Goal: Consume media (video, audio): Consume media (video, audio)

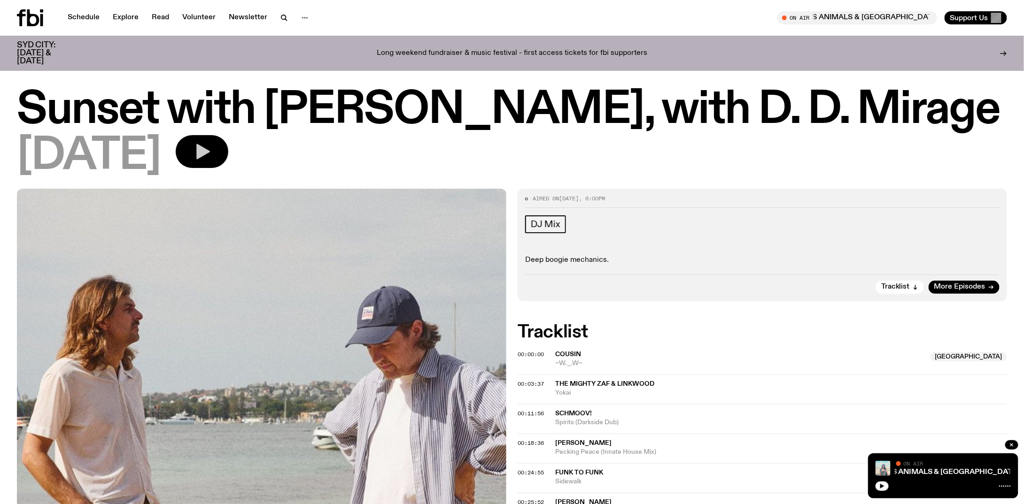
click at [210, 156] on icon "button" at bounding box center [203, 151] width 14 height 15
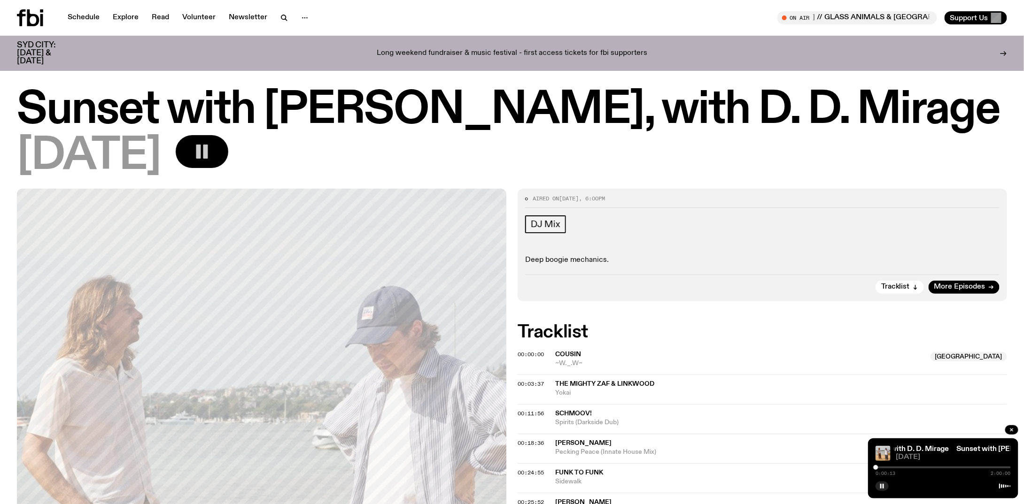
click at [919, 485] on div at bounding box center [942, 485] width 135 height 11
click at [595, 385] on span "The Mighty Zaf & Linkwood" at bounding box center [604, 384] width 99 height 7
click at [533, 383] on span "00:03:37" at bounding box center [531, 384] width 26 height 8
click at [960, 487] on div at bounding box center [942, 485] width 135 height 11
click at [879, 453] on img at bounding box center [882, 453] width 15 height 15
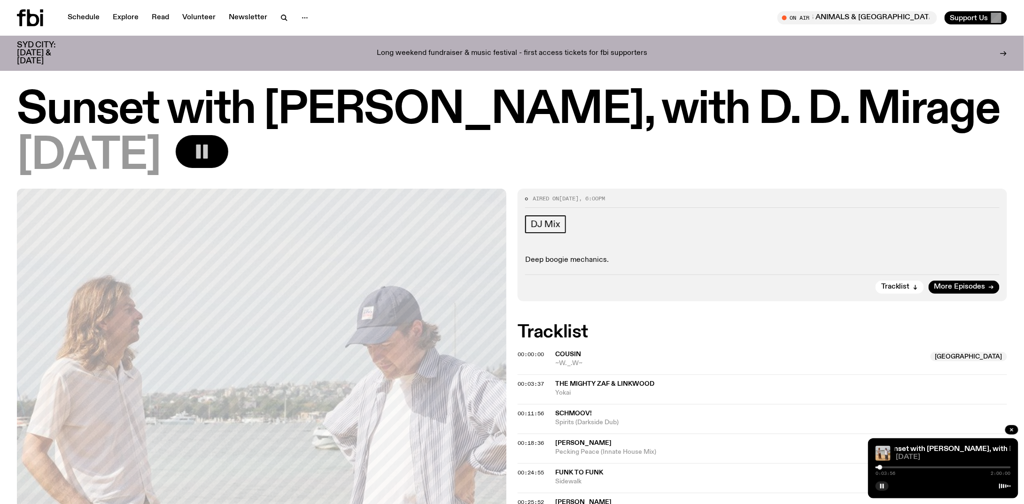
click at [878, 466] on div "0:03:56 2:00:00" at bounding box center [942, 470] width 135 height 11
click at [878, 469] on div at bounding box center [880, 467] width 5 height 5
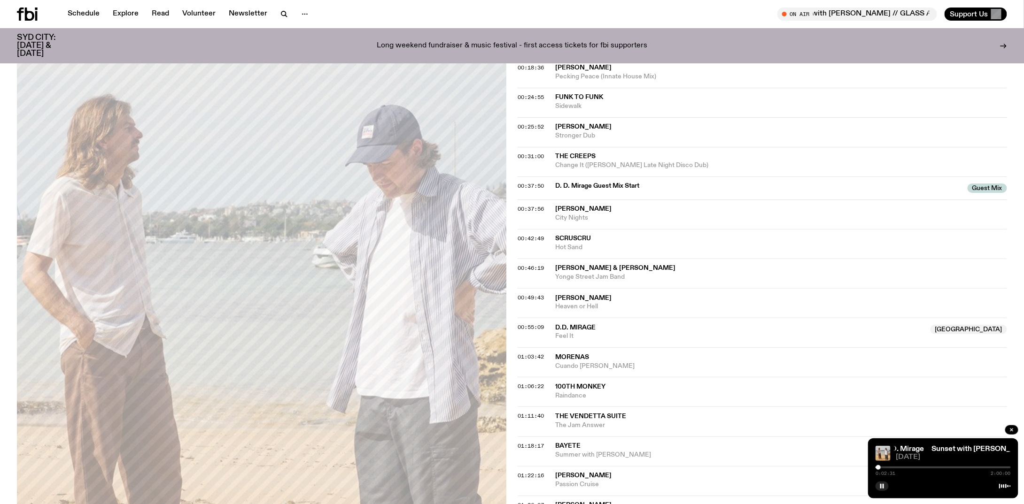
scroll to position [86, 0]
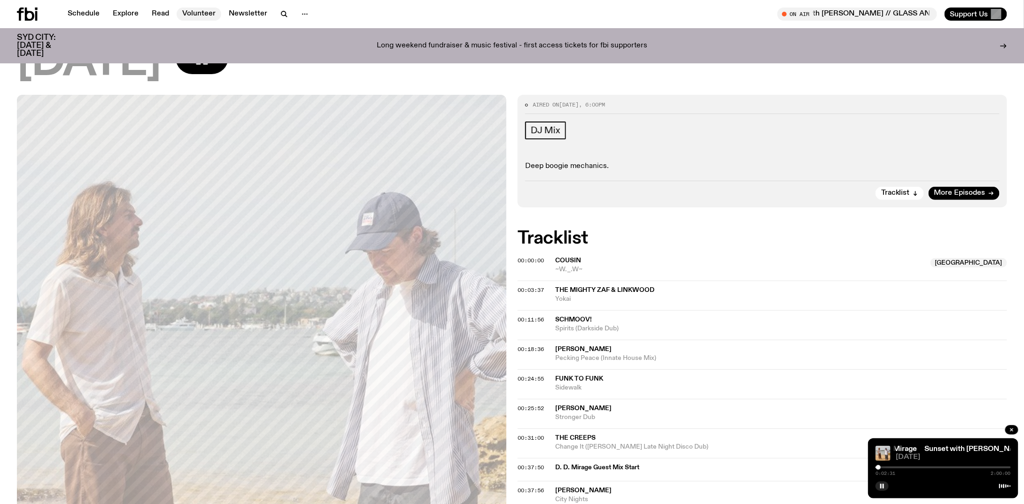
click at [186, 13] on link "Volunteer" at bounding box center [199, 14] width 45 height 13
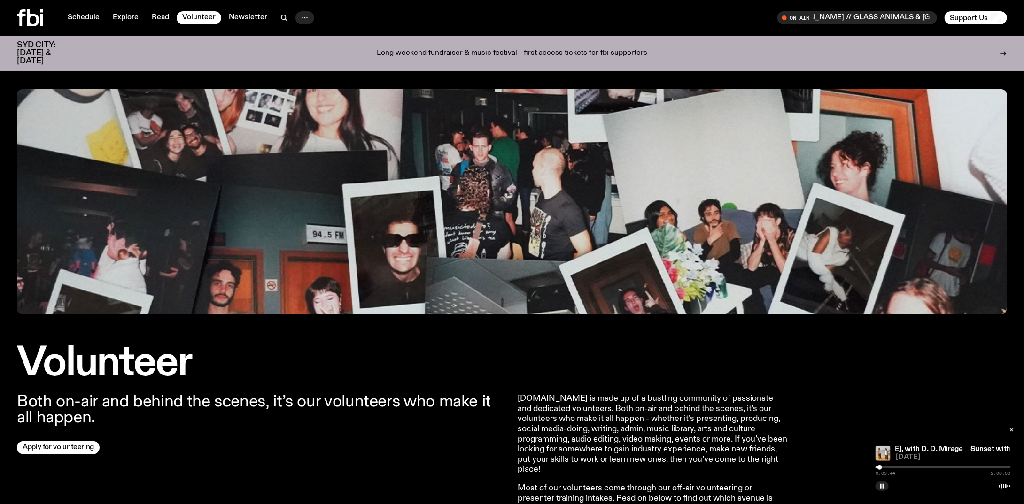
click at [302, 15] on icon "button" at bounding box center [304, 17] width 11 height 11
click at [532, 13] on div "On Air Mornings with [PERSON_NAME] // GLASS ANIMALS & SYD CITY Mornings with [P…" at bounding box center [761, 17] width 491 height 13
click at [94, 15] on link "Schedule" at bounding box center [83, 17] width 43 height 13
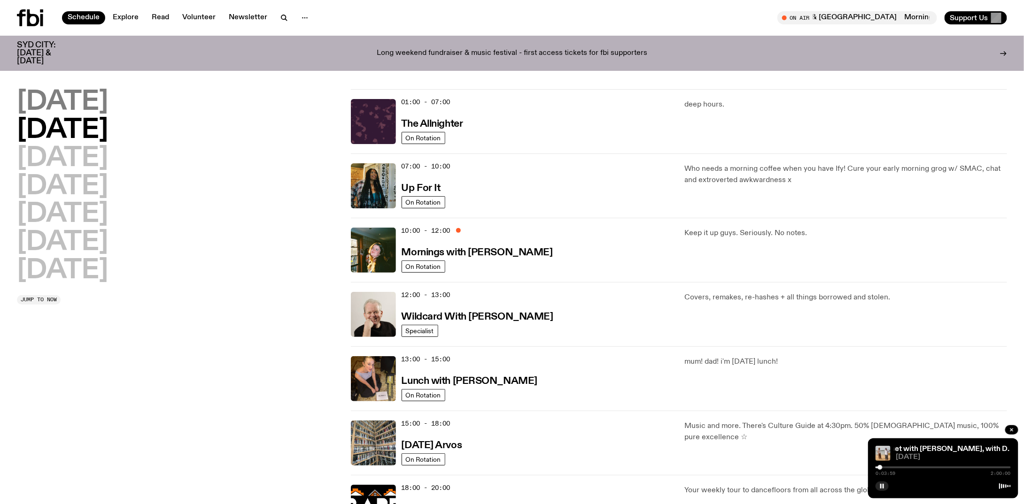
click at [71, 95] on h2 "[DATE]" at bounding box center [62, 102] width 91 height 26
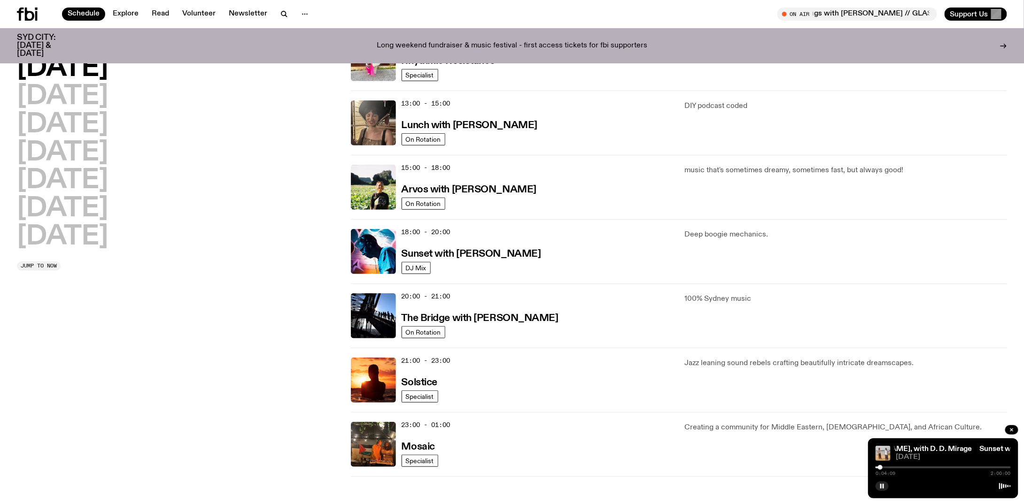
scroll to position [308, 0]
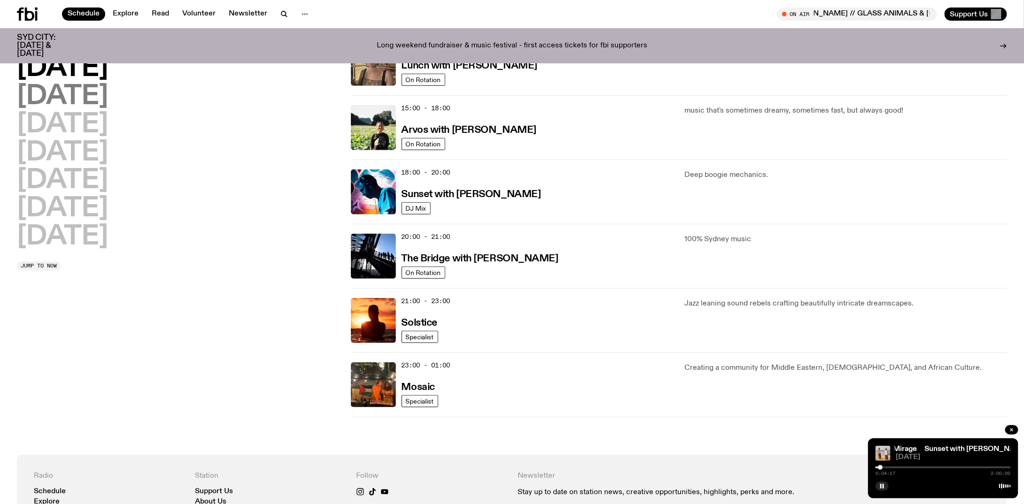
click at [75, 98] on h2 "[DATE]" at bounding box center [62, 97] width 91 height 26
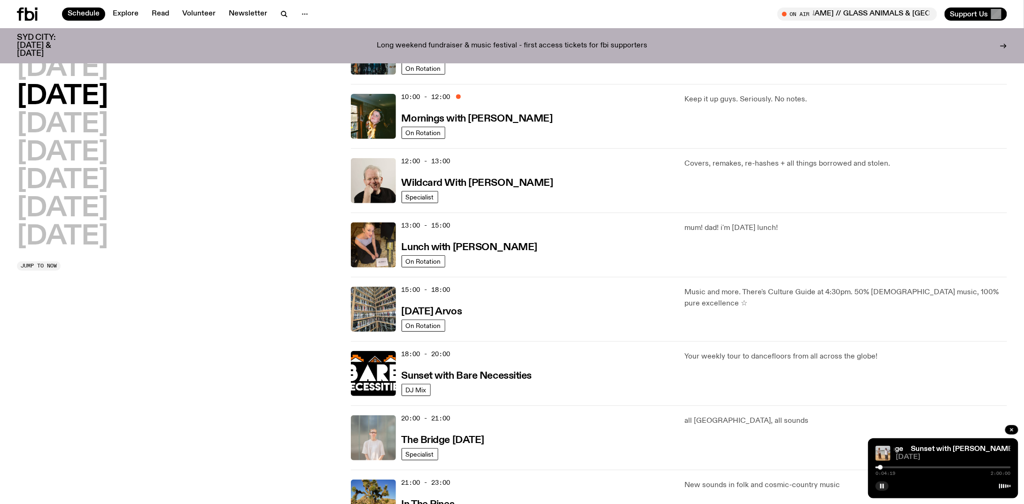
scroll to position [261, 0]
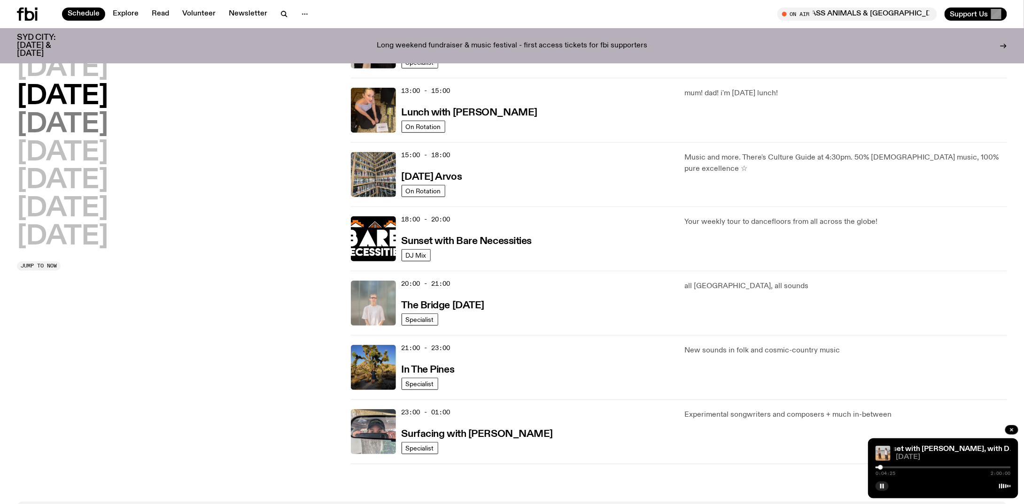
click at [58, 120] on h2 "[DATE]" at bounding box center [62, 125] width 91 height 26
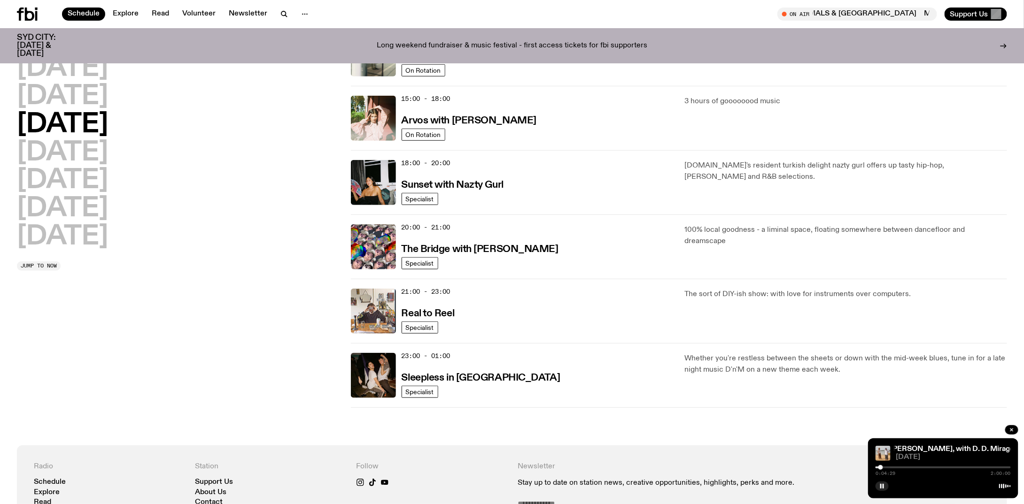
scroll to position [355, 0]
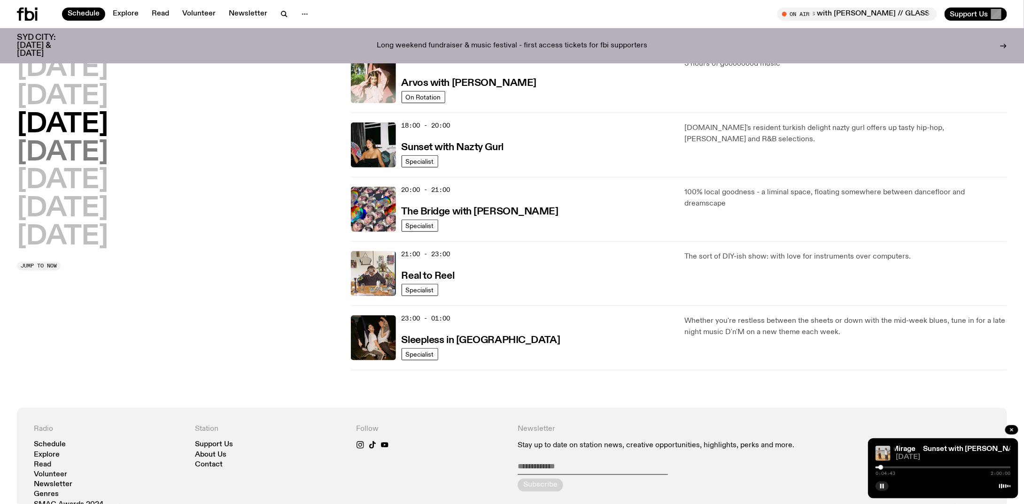
click at [51, 151] on h2 "[DATE]" at bounding box center [62, 153] width 91 height 26
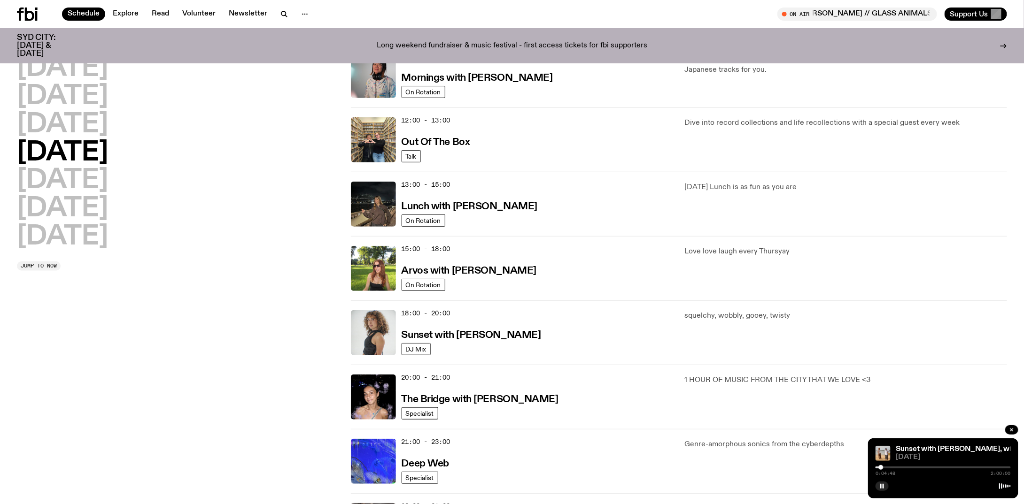
scroll to position [308, 0]
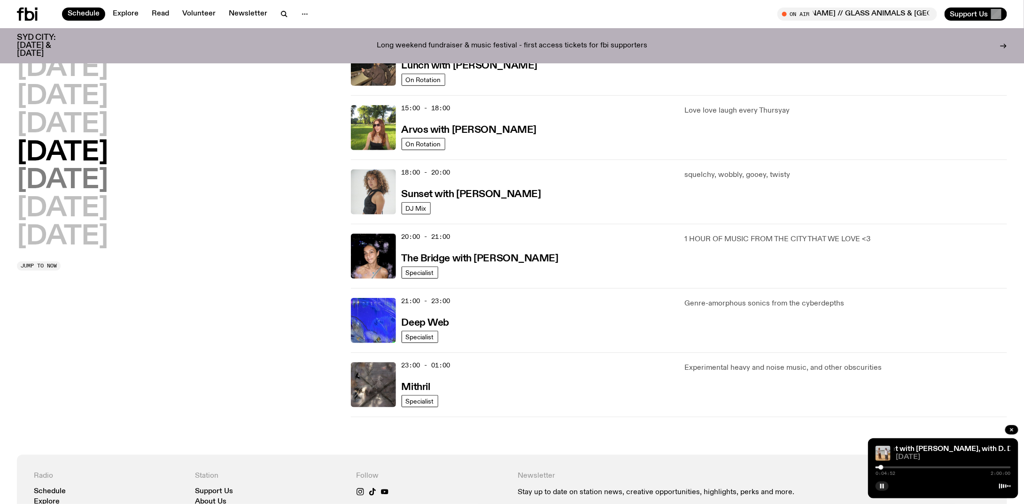
click at [70, 181] on h2 "[DATE]" at bounding box center [62, 181] width 91 height 26
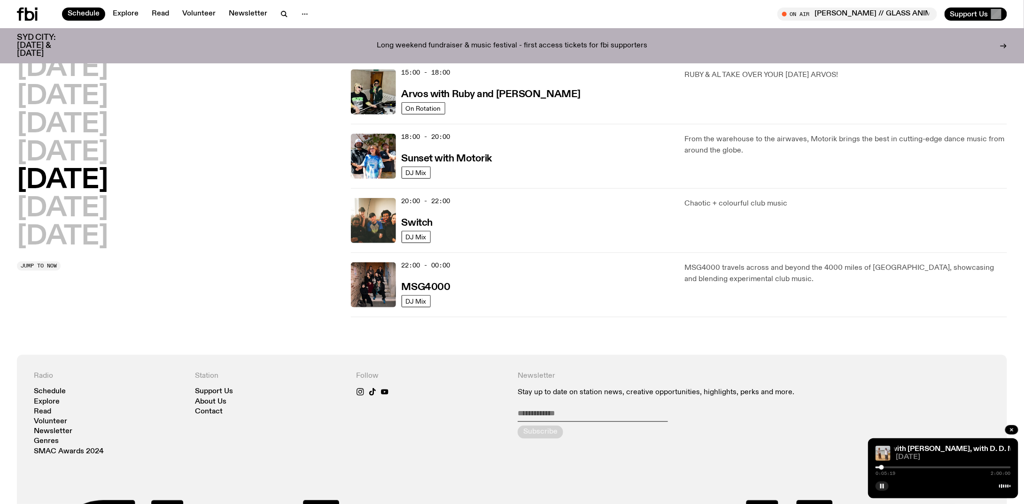
scroll to position [355, 0]
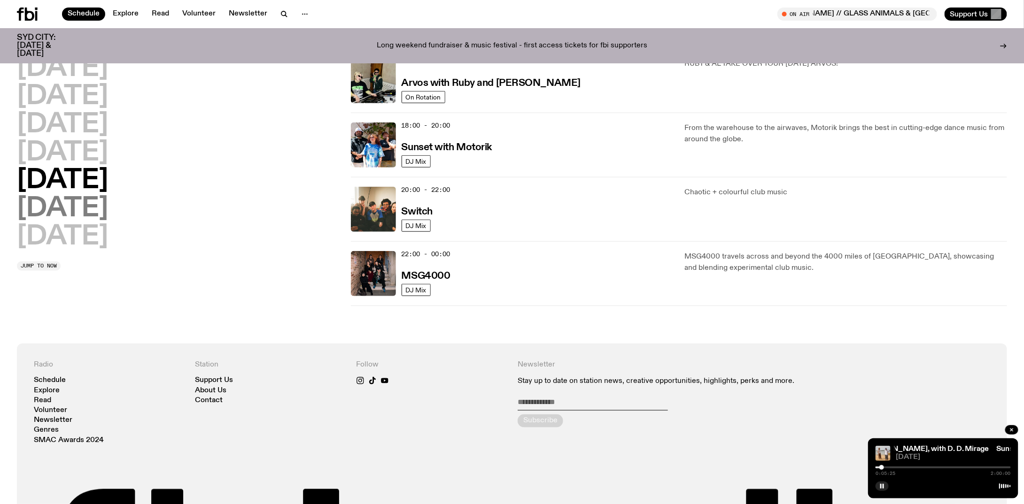
click at [47, 215] on h2 "[DATE]" at bounding box center [62, 209] width 91 height 26
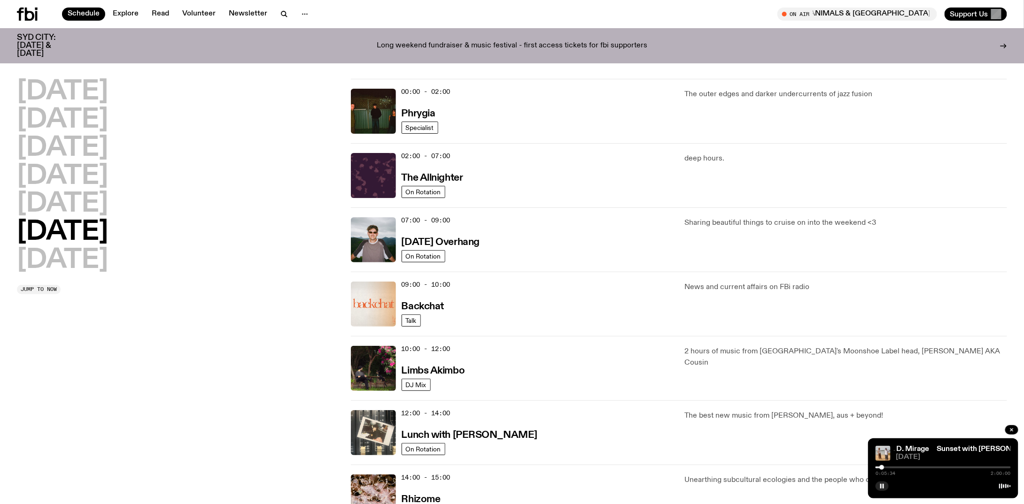
scroll to position [0, 0]
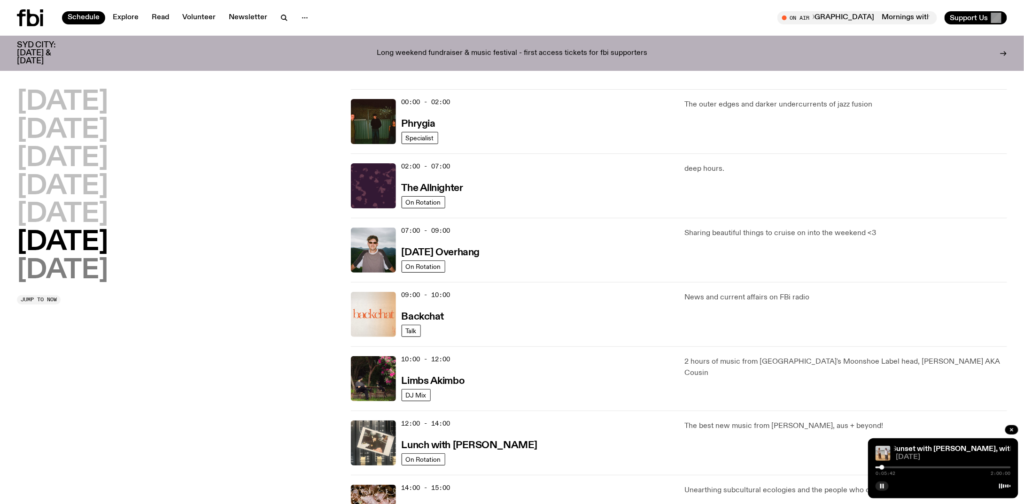
click at [93, 277] on h2 "[DATE]" at bounding box center [62, 271] width 91 height 26
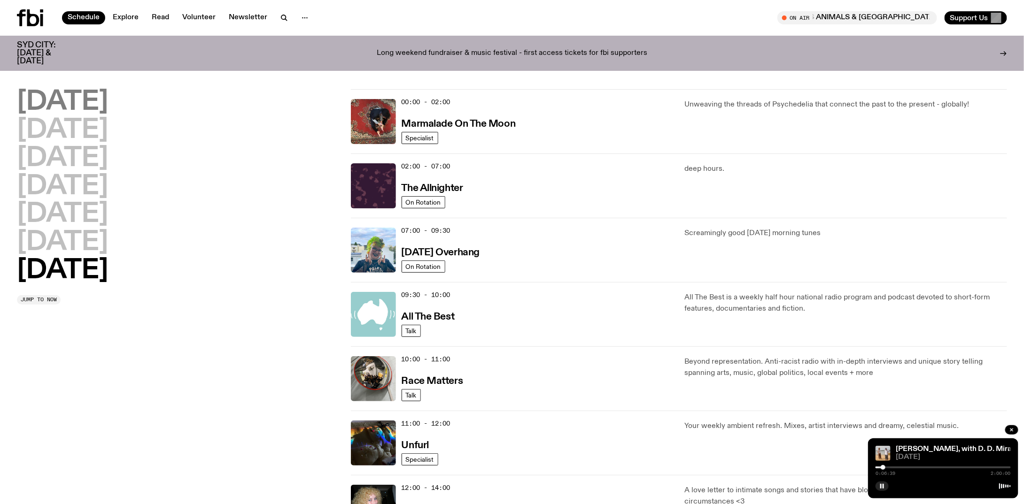
click at [99, 104] on h2 "[DATE]" at bounding box center [62, 102] width 91 height 26
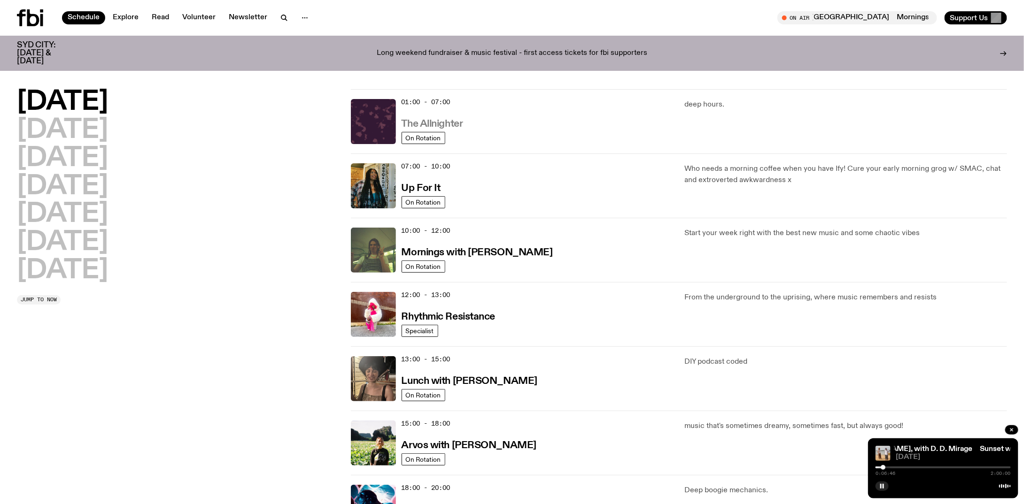
click at [440, 124] on h3 "The Allnighter" at bounding box center [433, 124] width 62 height 10
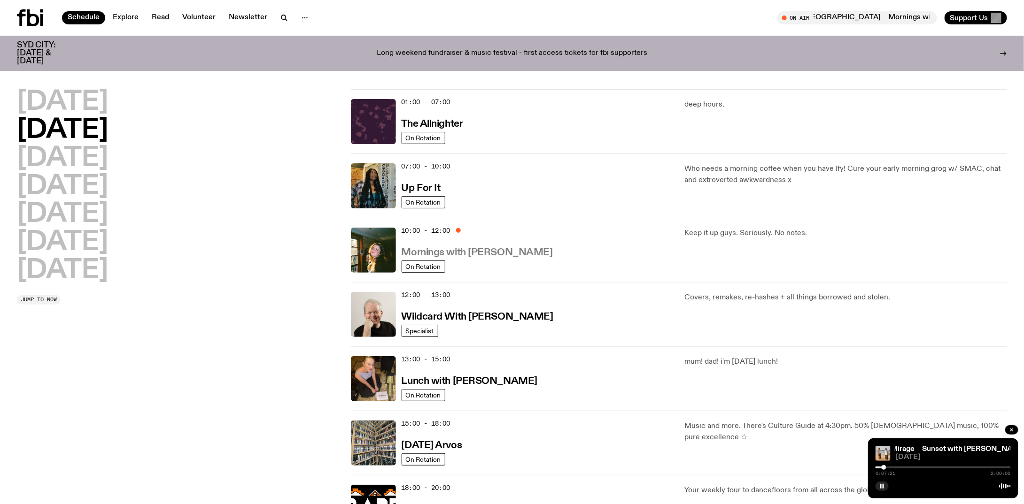
click at [517, 256] on h3 "Mornings with [PERSON_NAME]" at bounding box center [477, 253] width 151 height 10
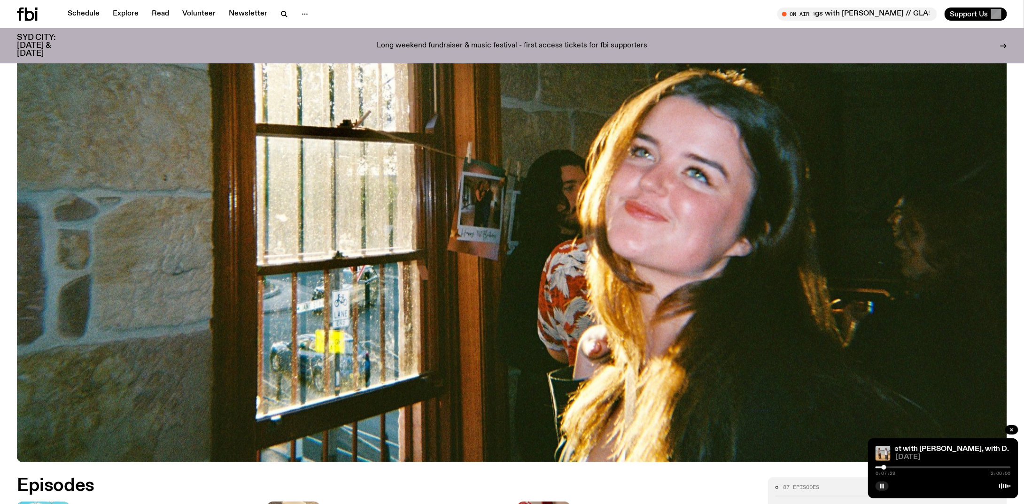
scroll to position [463, 0]
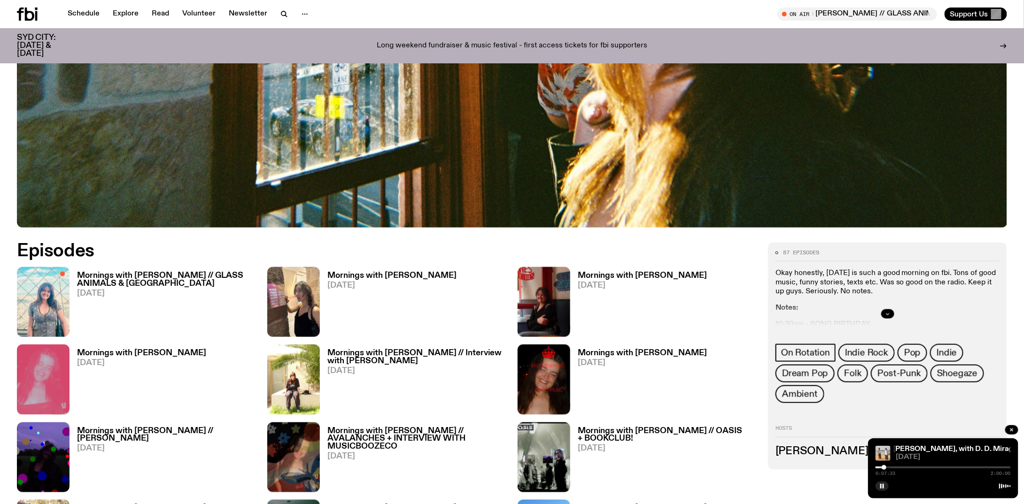
click at [884, 310] on button "button" at bounding box center [887, 313] width 13 height 9
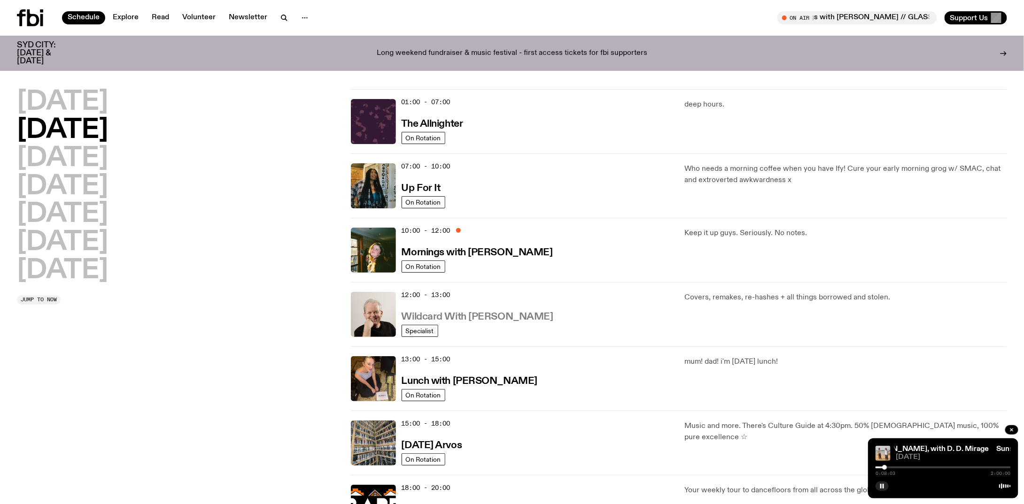
click at [523, 316] on h3 "Wildcard With [PERSON_NAME]" at bounding box center [478, 317] width 152 height 10
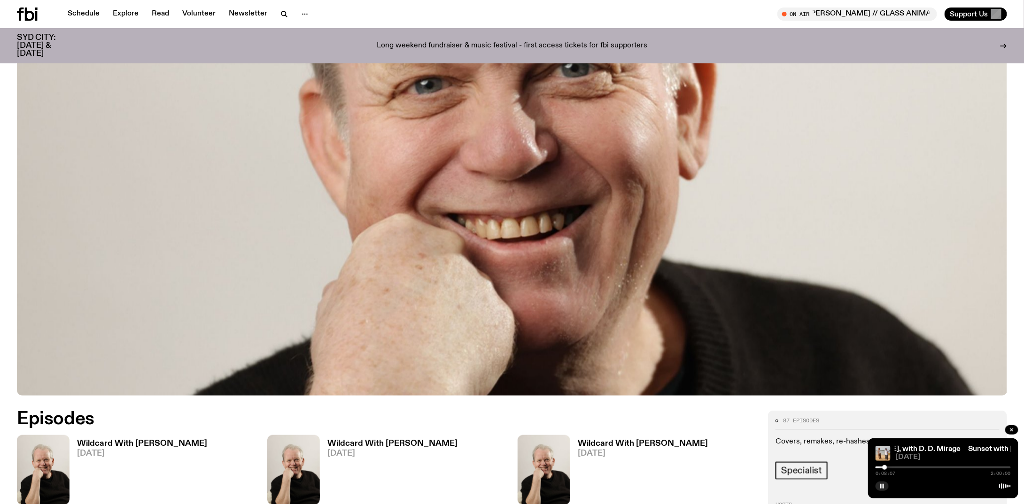
scroll to position [463, 0]
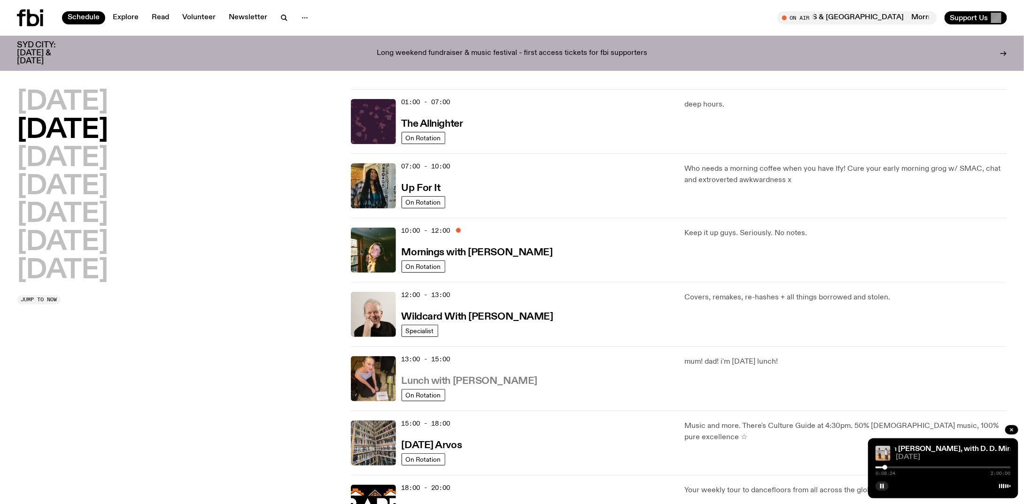
click at [516, 377] on h3 "Lunch with [PERSON_NAME]" at bounding box center [470, 382] width 136 height 10
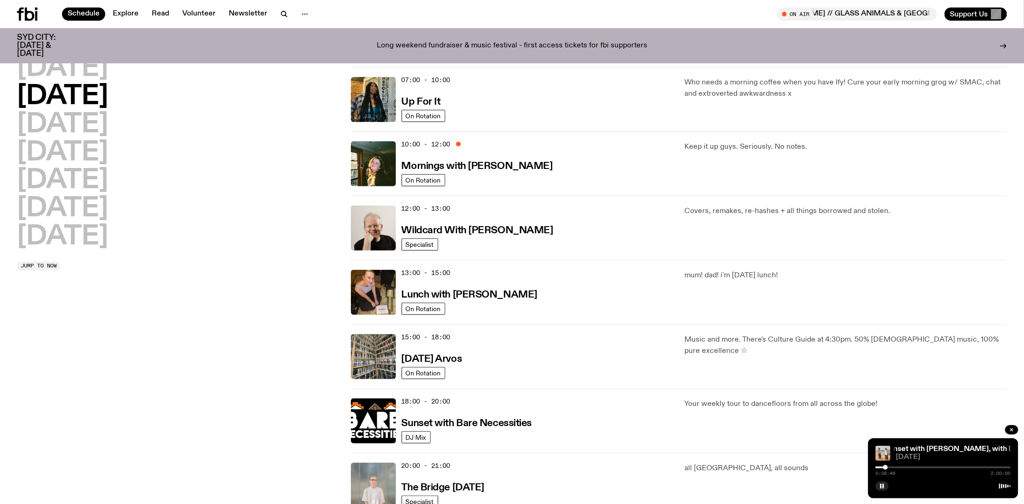
scroll to position [90, 0]
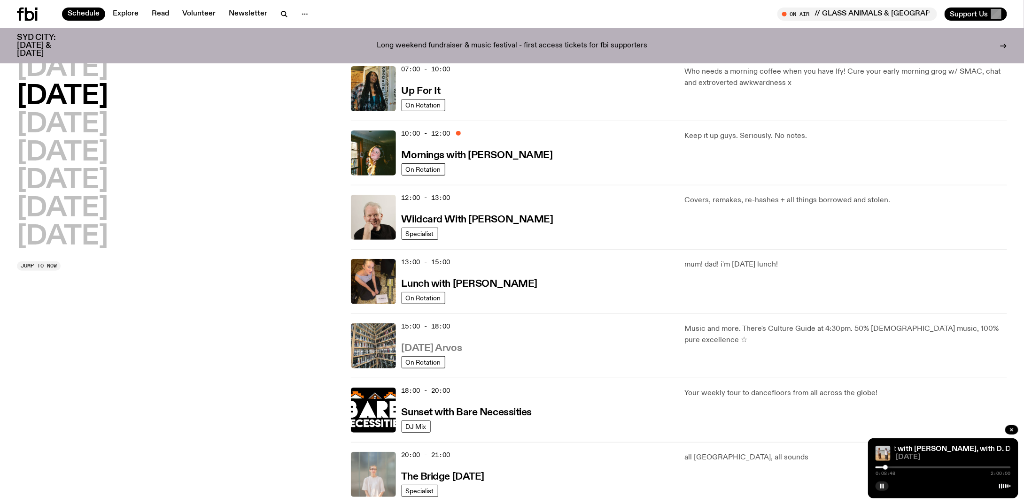
click at [453, 347] on h3 "[DATE] Arvos" at bounding box center [432, 349] width 61 height 10
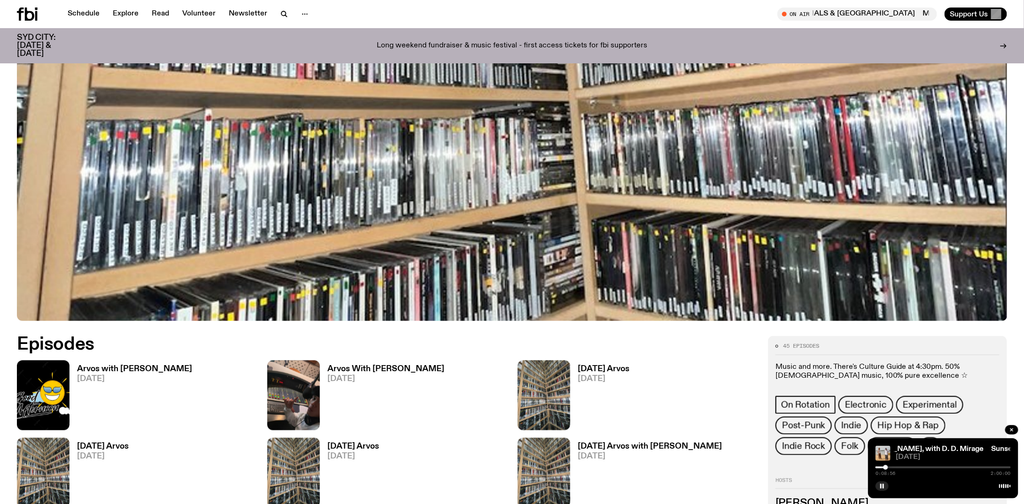
scroll to position [557, 0]
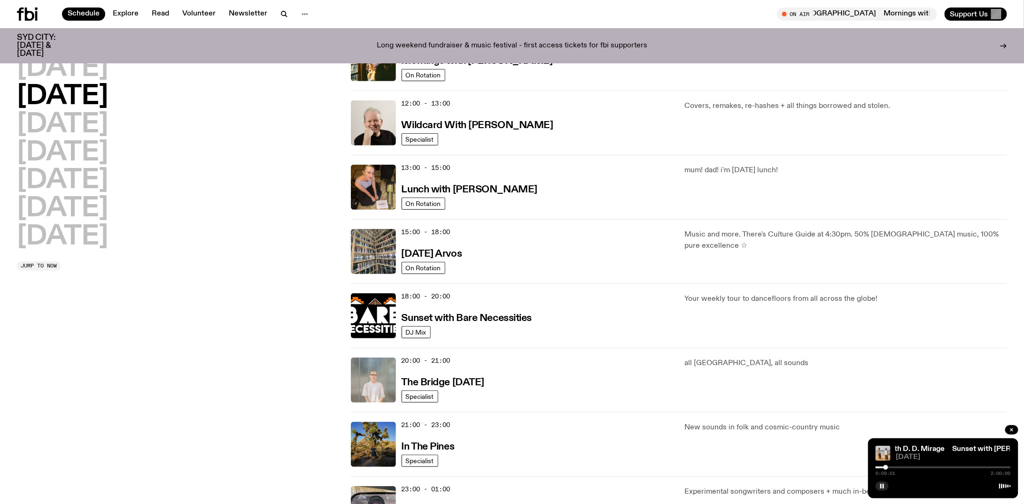
scroll to position [231, 0]
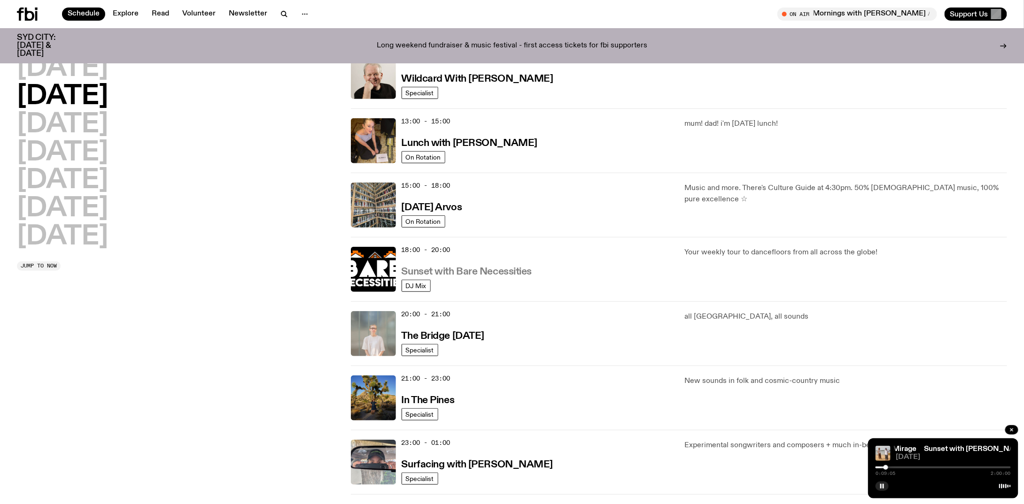
click at [490, 270] on h3 "Sunset with Bare Necessities" at bounding box center [467, 272] width 131 height 10
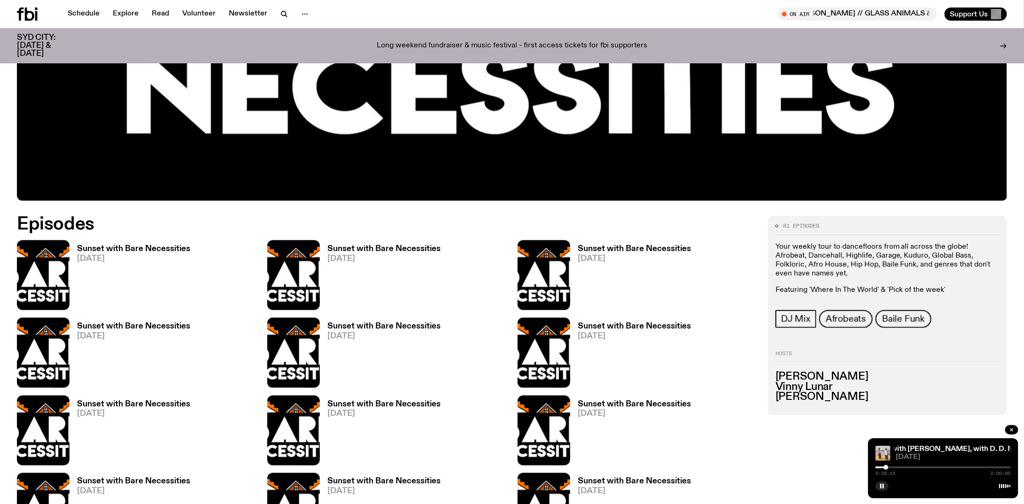
scroll to position [556, 0]
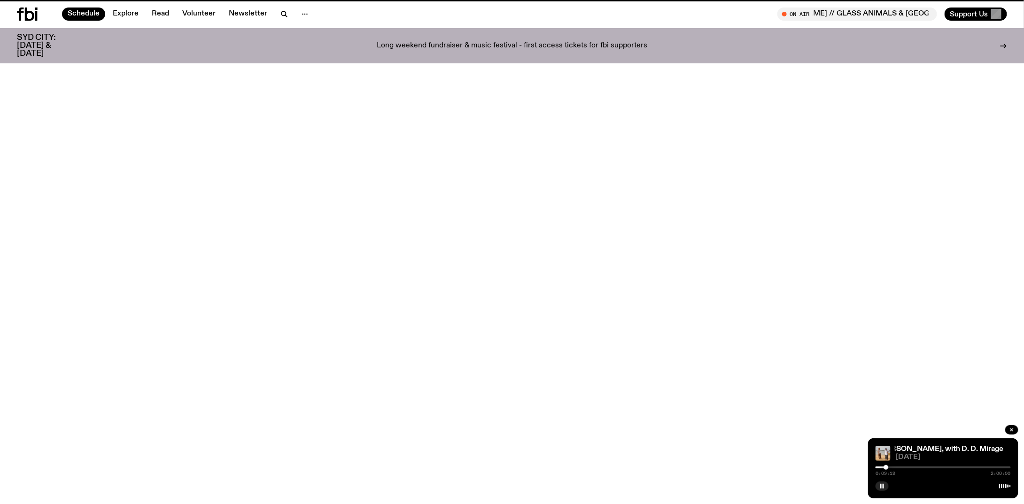
scroll to position [231, 0]
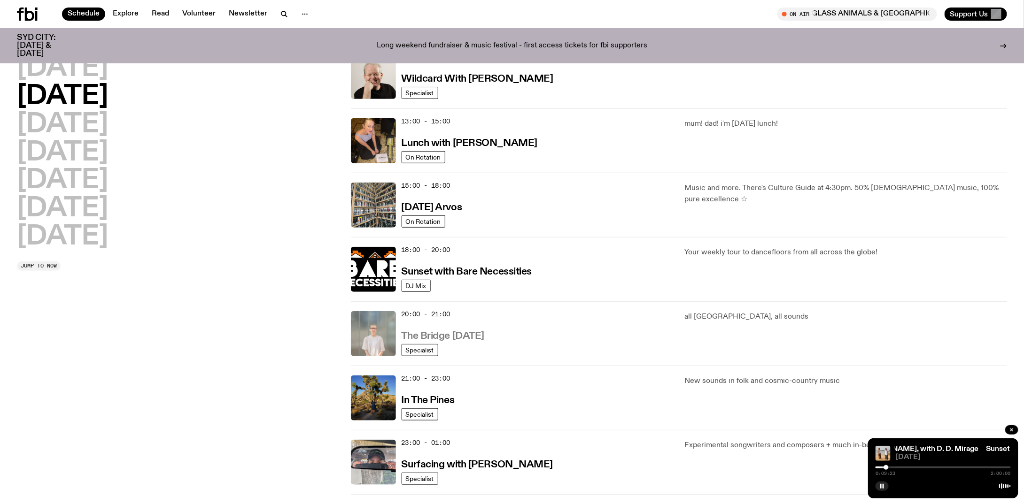
click at [463, 333] on h3 "The Bridge [DATE]" at bounding box center [443, 337] width 83 height 10
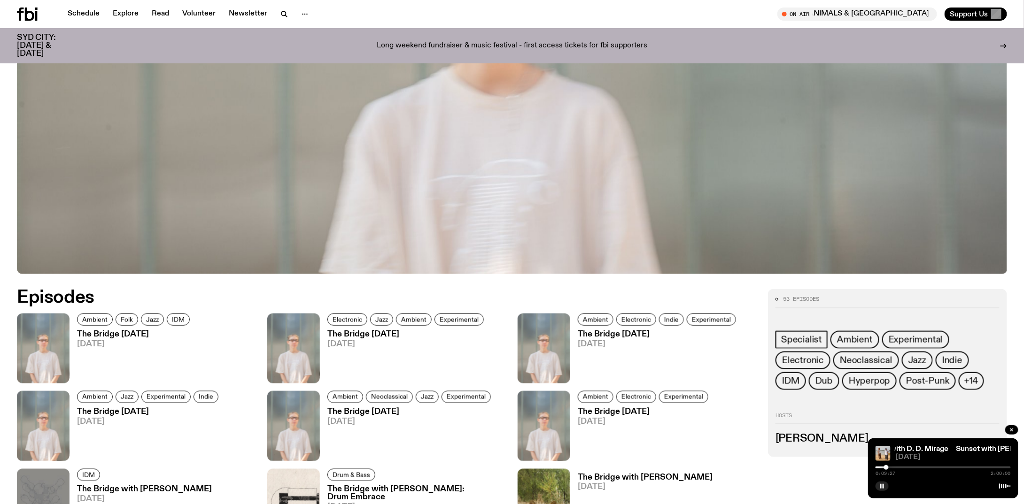
scroll to position [510, 0]
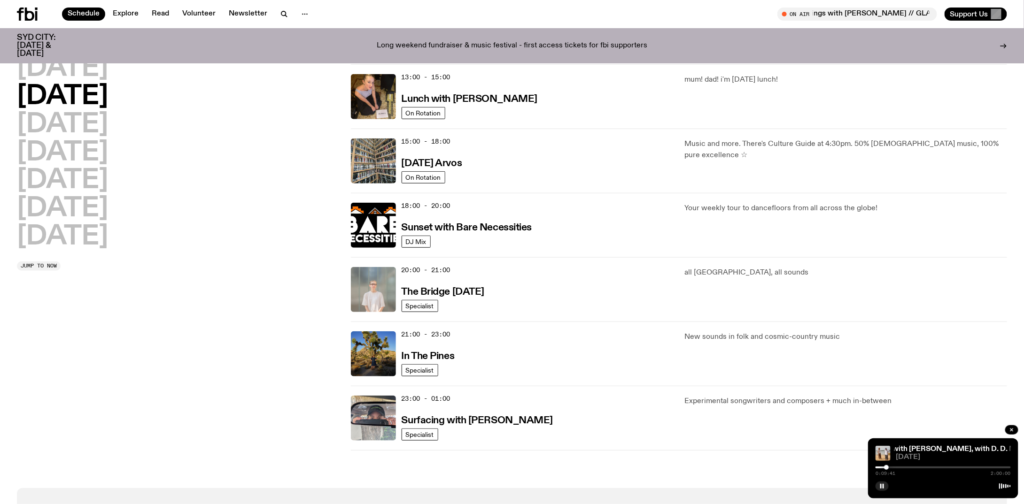
scroll to position [278, 0]
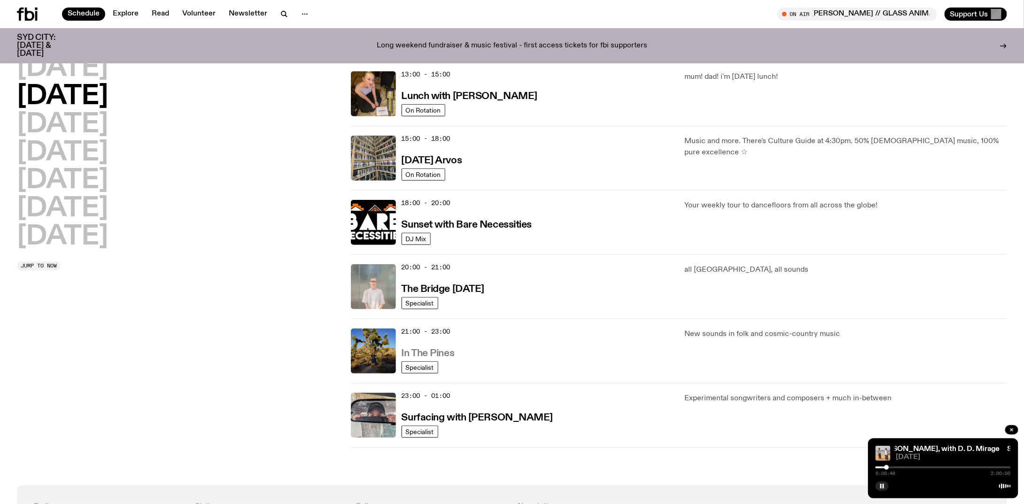
click at [427, 350] on h3 "In The Pines" at bounding box center [428, 354] width 53 height 10
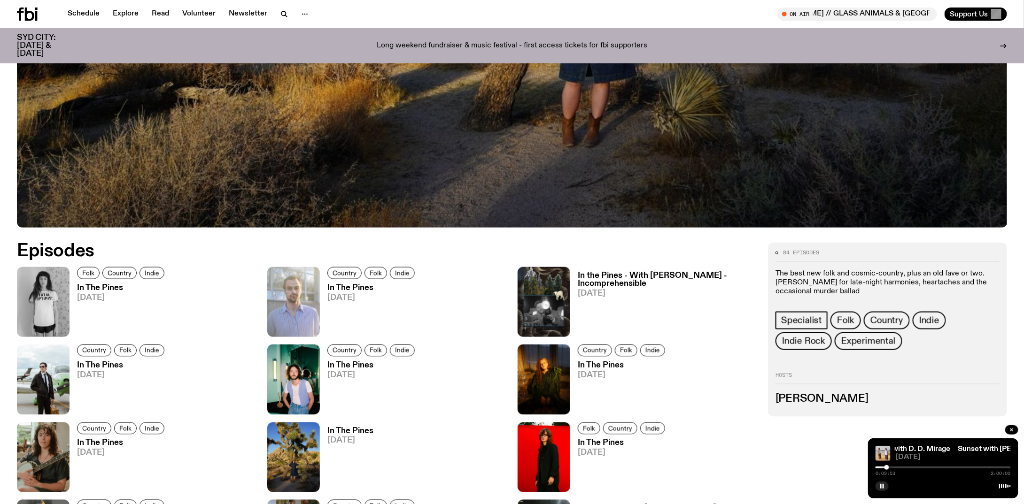
scroll to position [463, 0]
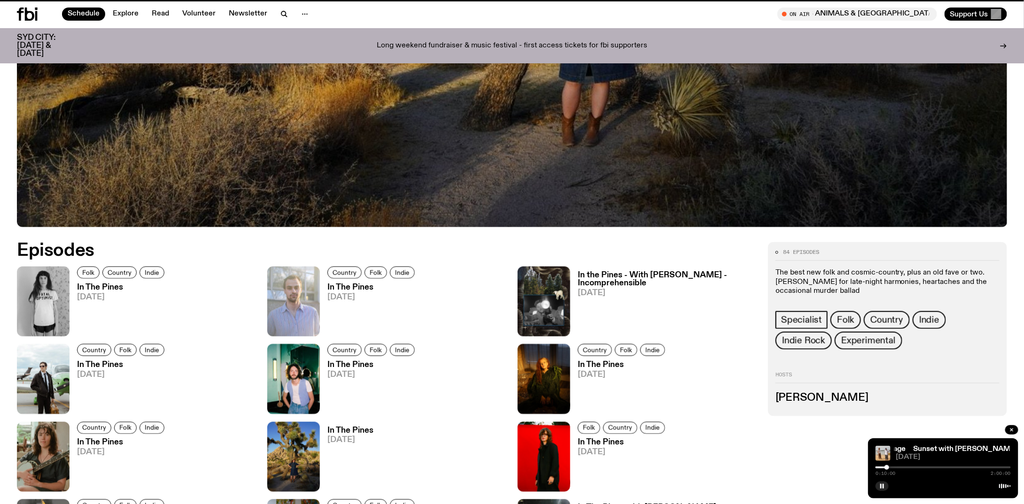
scroll to position [278, 0]
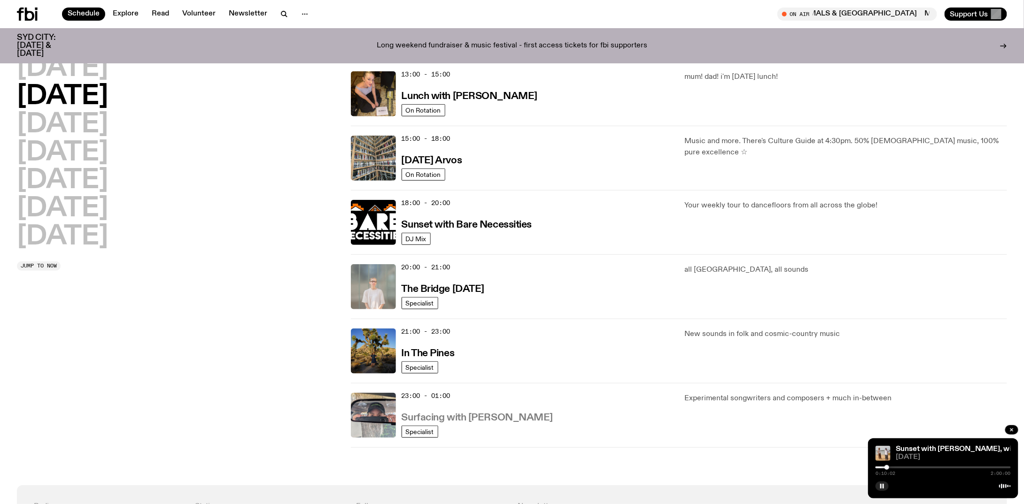
click at [483, 415] on h3 "Surfacing with [PERSON_NAME]" at bounding box center [478, 418] width 152 height 10
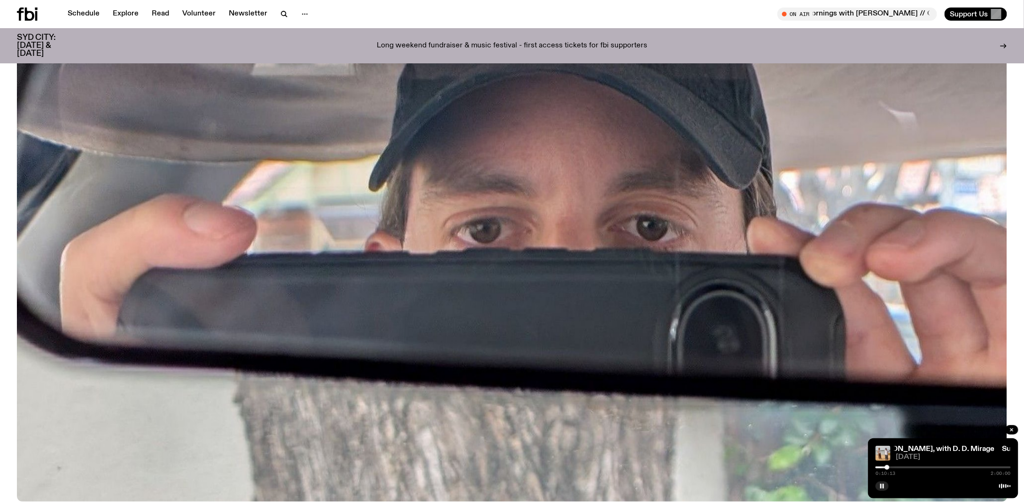
scroll to position [419, 0]
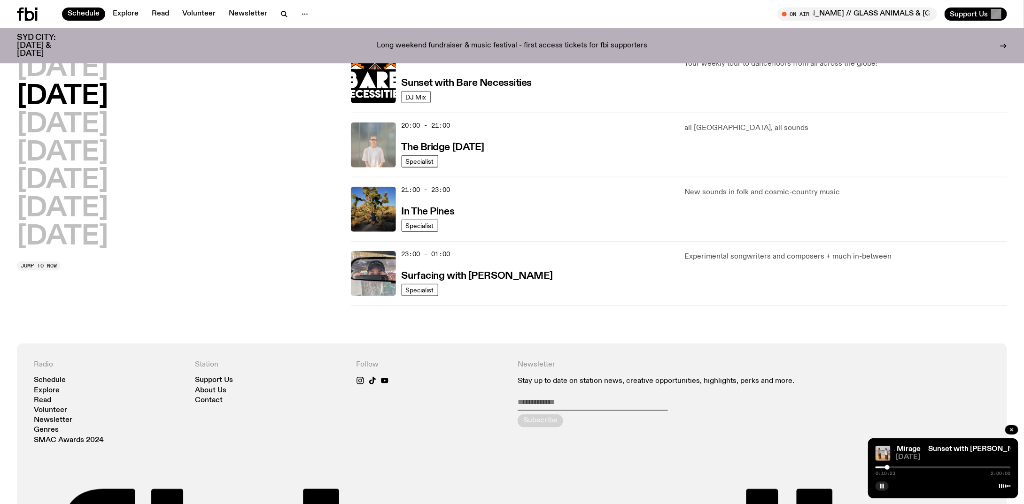
scroll to position [278, 0]
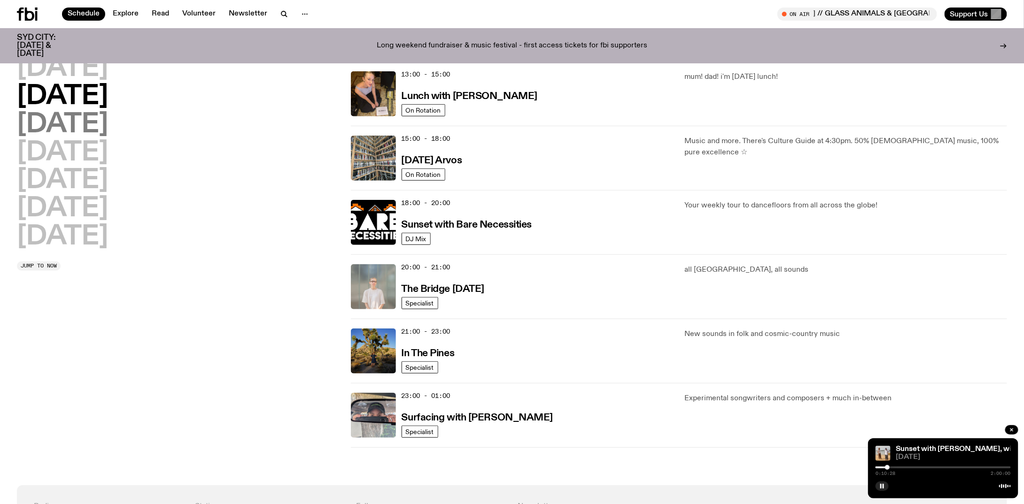
click at [108, 119] on h2 "[DATE]" at bounding box center [62, 125] width 91 height 26
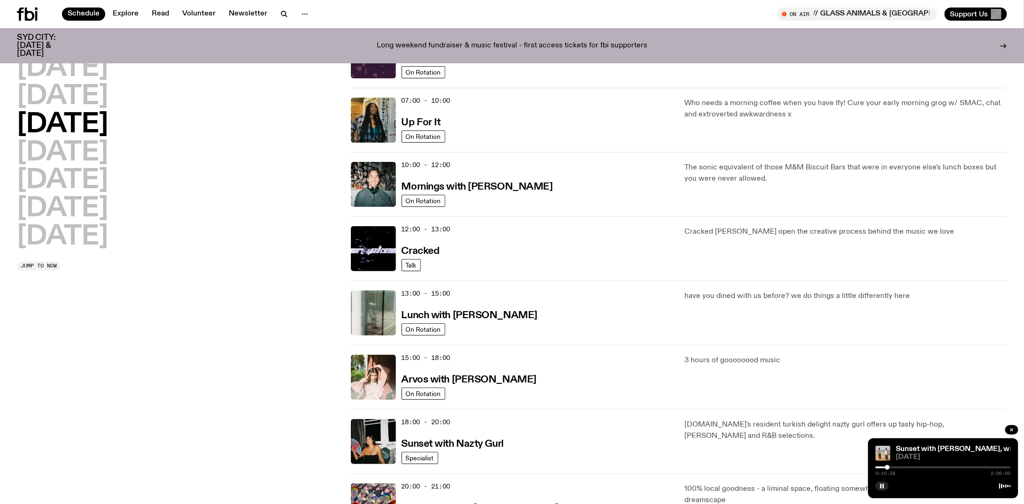
scroll to position [26, 0]
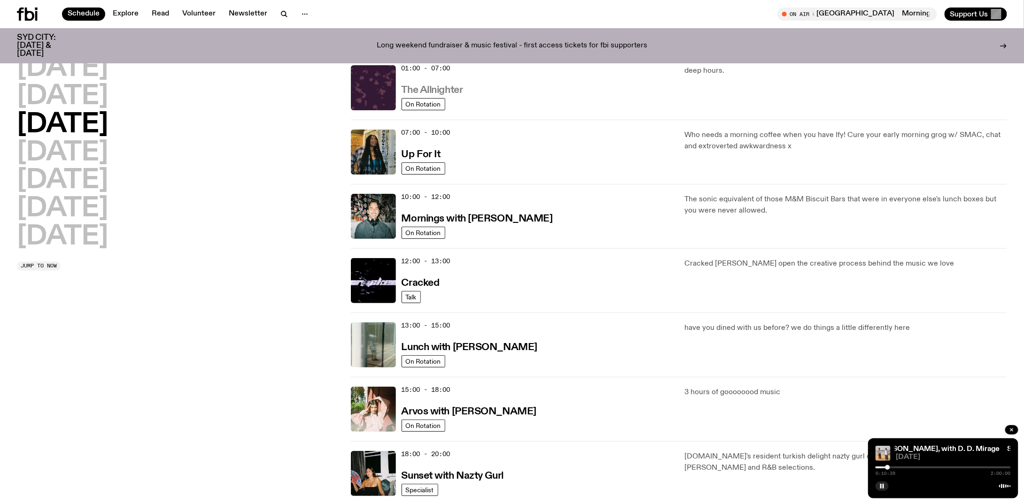
click at [429, 93] on h3 "The Allnighter" at bounding box center [433, 90] width 62 height 10
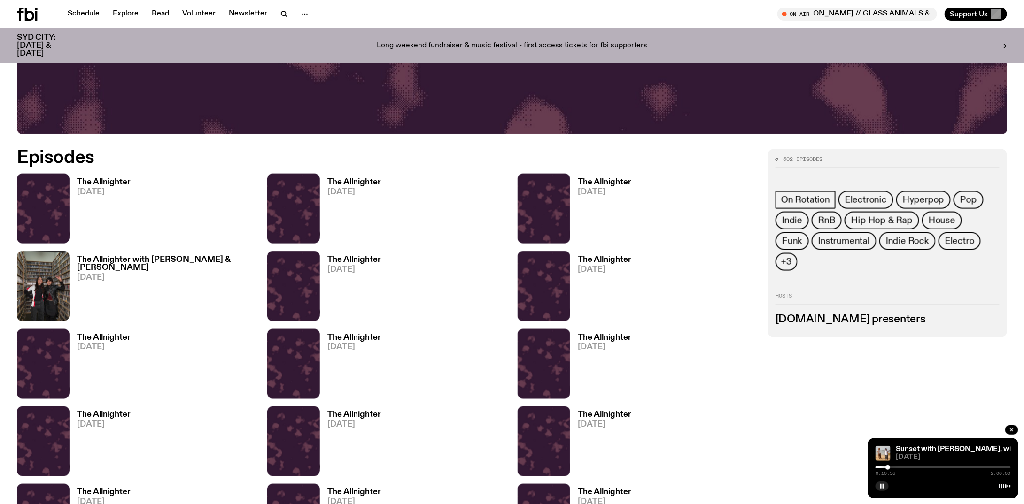
scroll to position [369, 0]
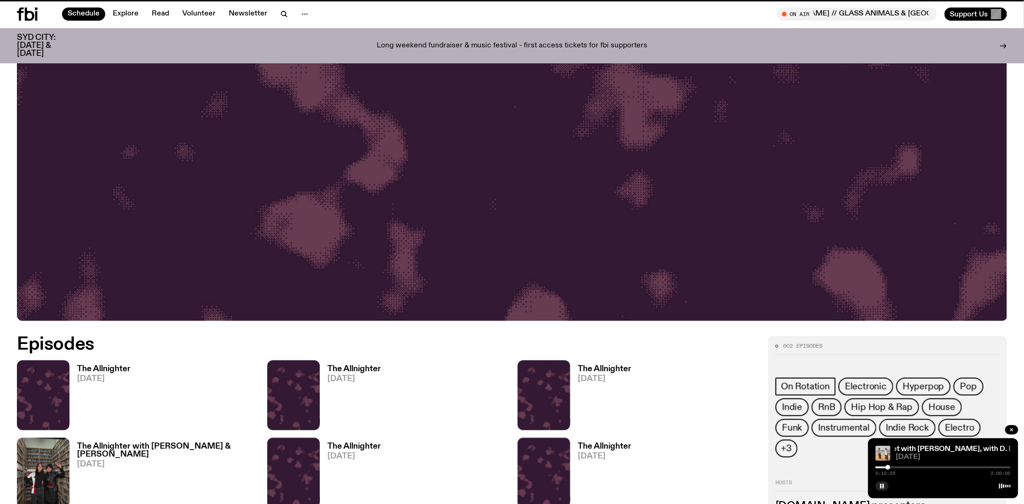
scroll to position [26, 0]
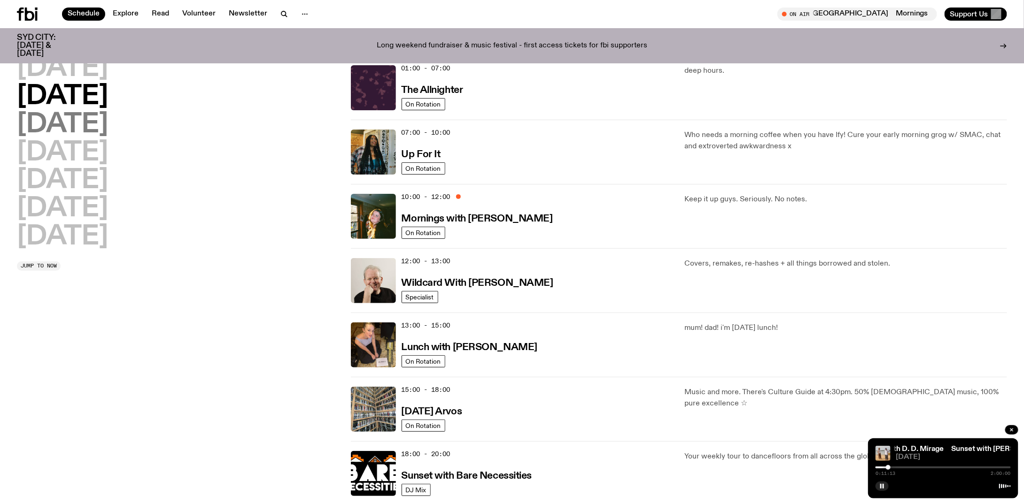
click at [65, 122] on h2 "[DATE]" at bounding box center [62, 125] width 91 height 26
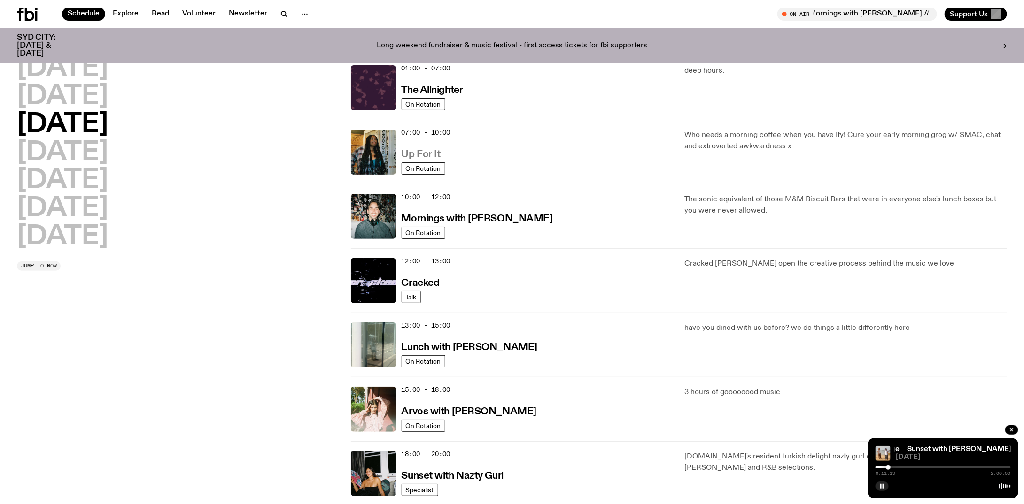
click at [420, 153] on h3 "Up For It" at bounding box center [421, 155] width 39 height 10
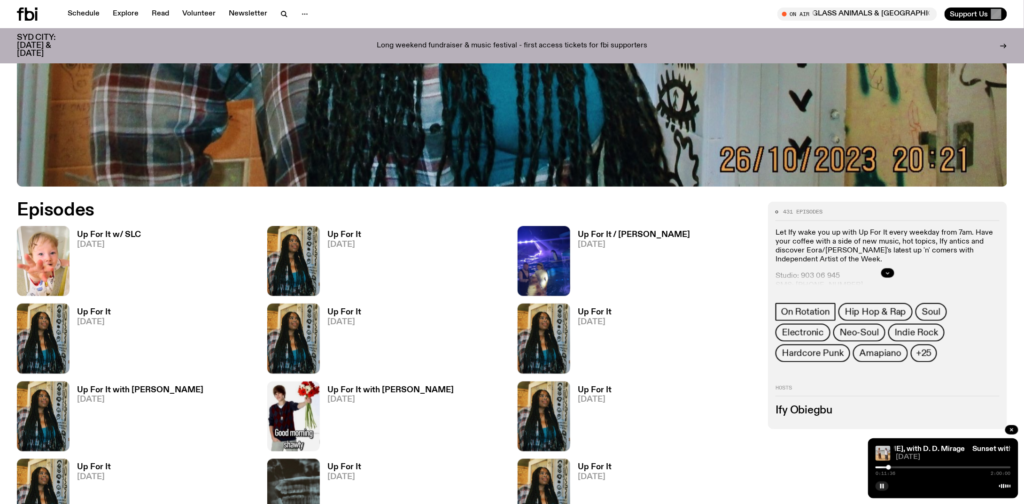
scroll to position [510, 0]
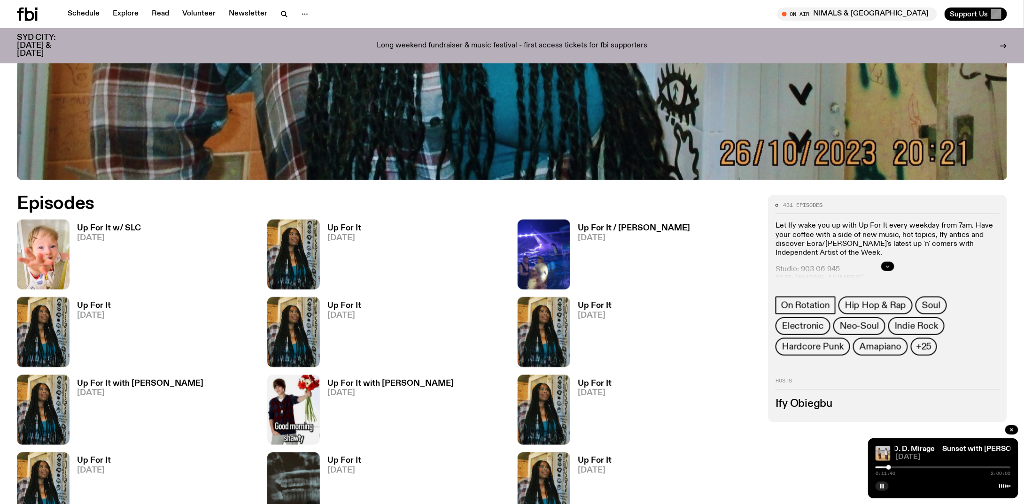
click at [885, 265] on icon "button" at bounding box center [888, 267] width 6 height 6
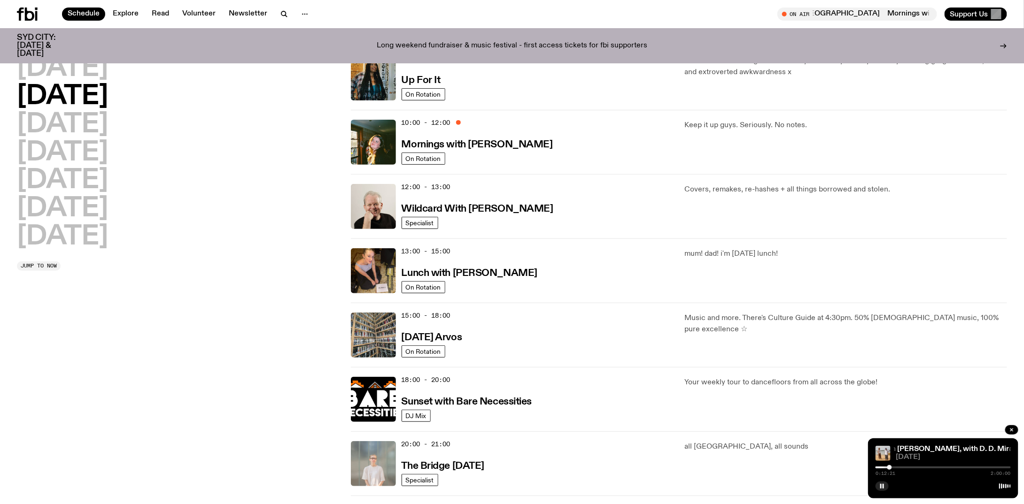
scroll to position [120, 0]
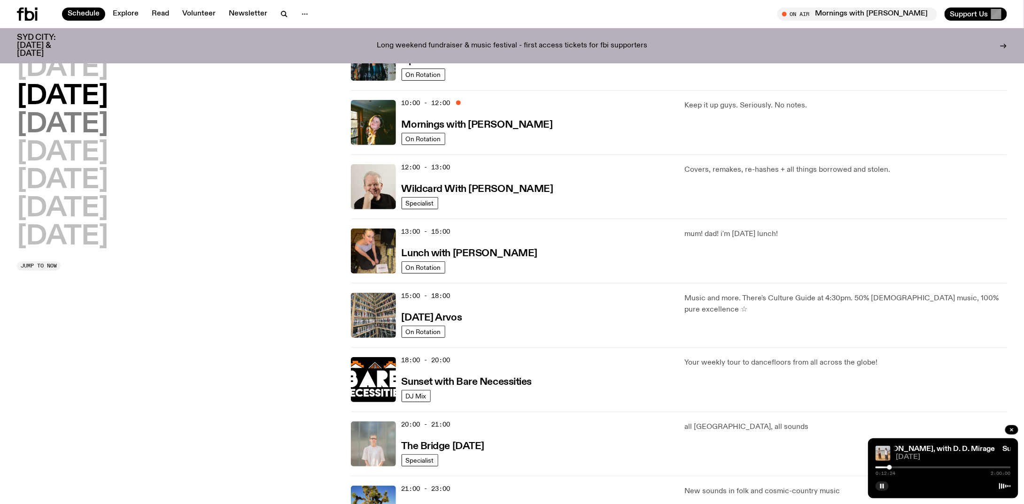
click at [108, 128] on h2 "[DATE]" at bounding box center [62, 125] width 91 height 26
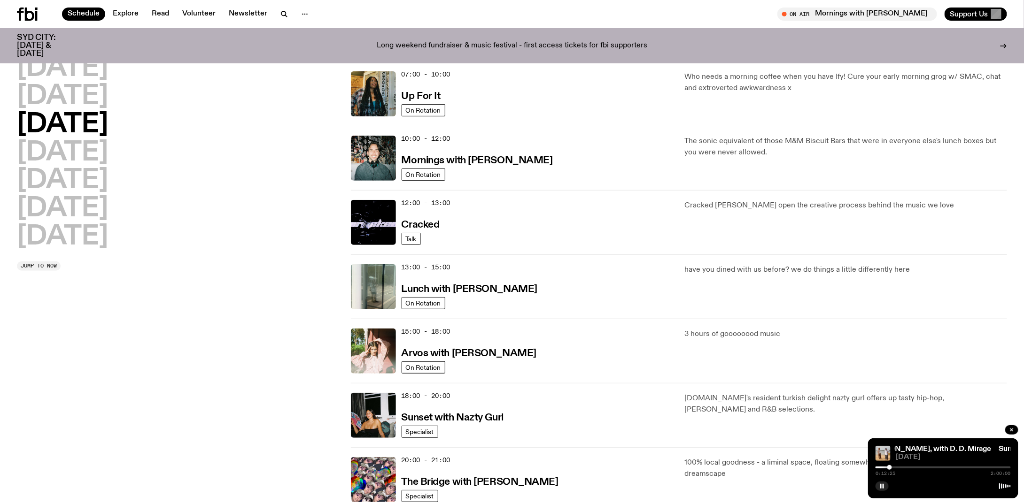
scroll to position [26, 0]
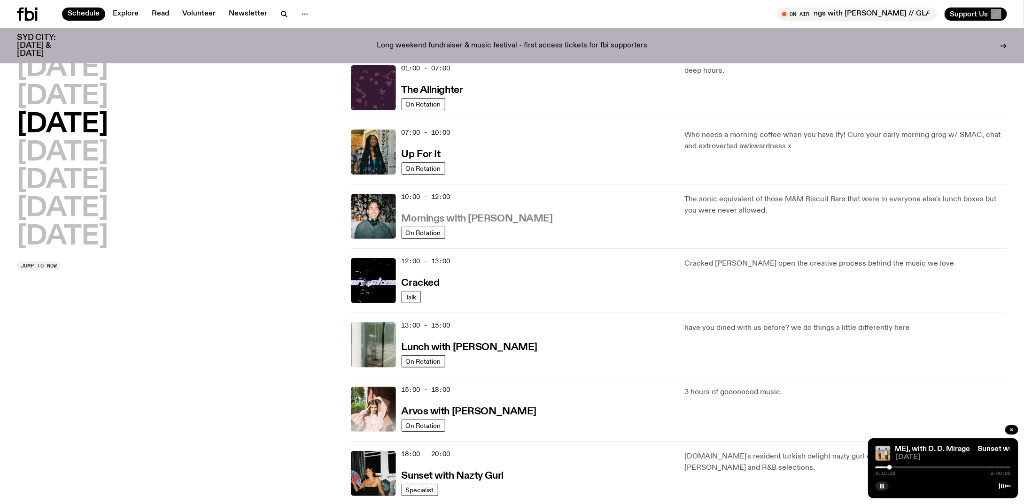
click at [490, 214] on h3 "Mornings with [PERSON_NAME]" at bounding box center [477, 219] width 151 height 10
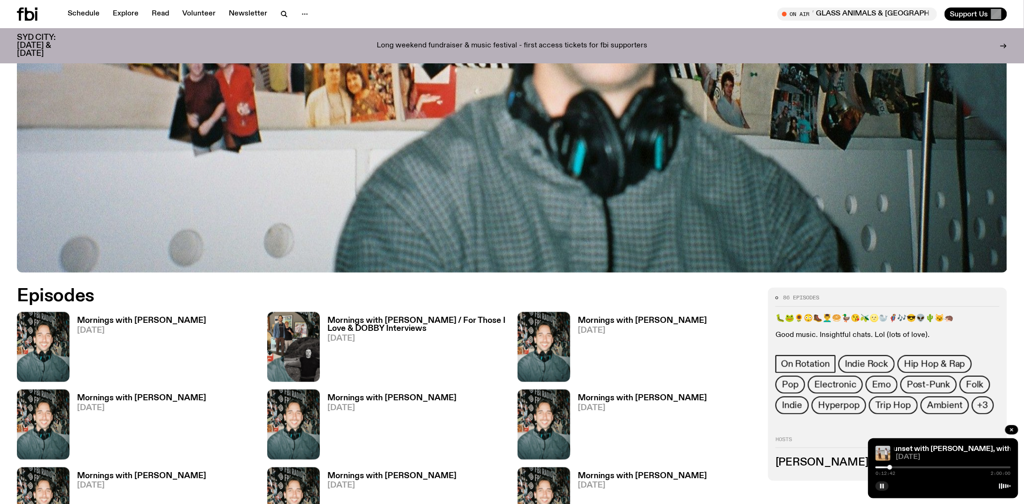
scroll to position [511, 0]
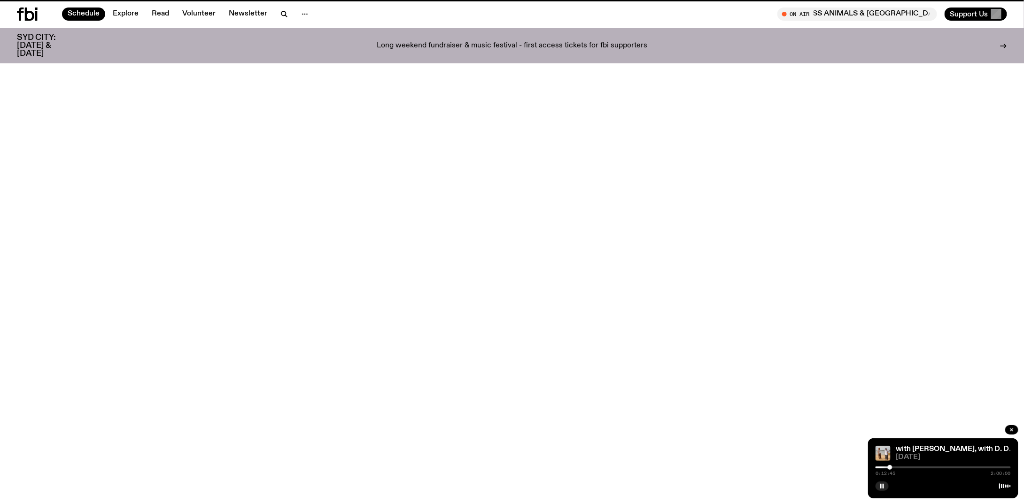
scroll to position [26, 0]
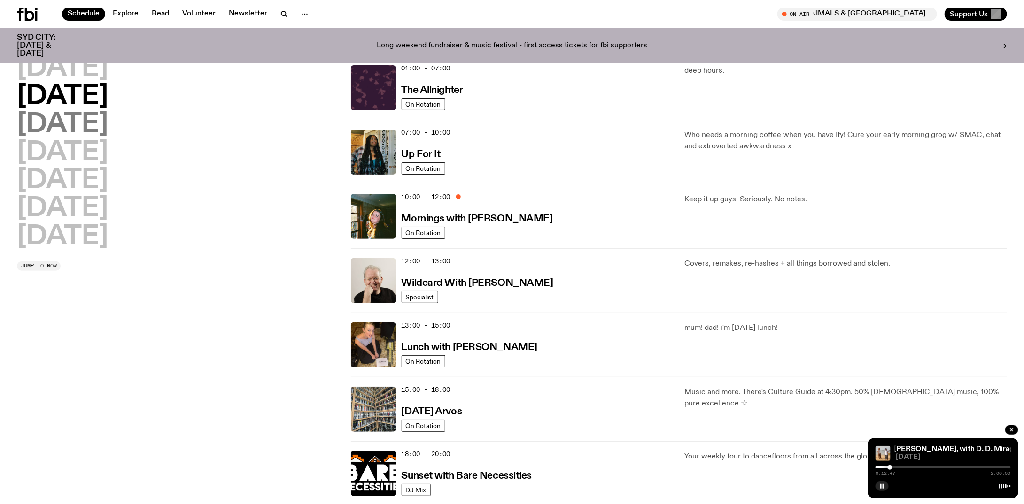
click at [99, 130] on h2 "[DATE]" at bounding box center [62, 125] width 91 height 26
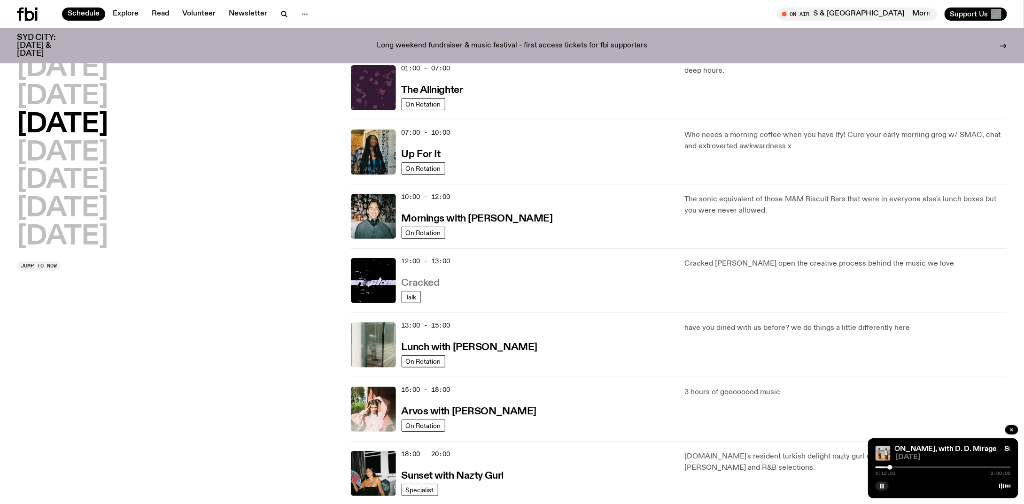
click at [433, 283] on h3 "Cracked" at bounding box center [421, 284] width 38 height 10
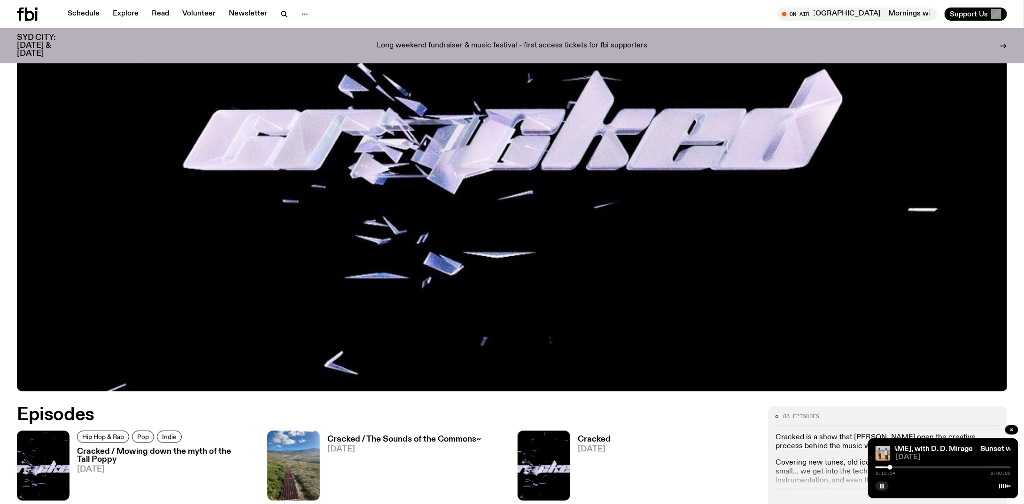
scroll to position [462, 0]
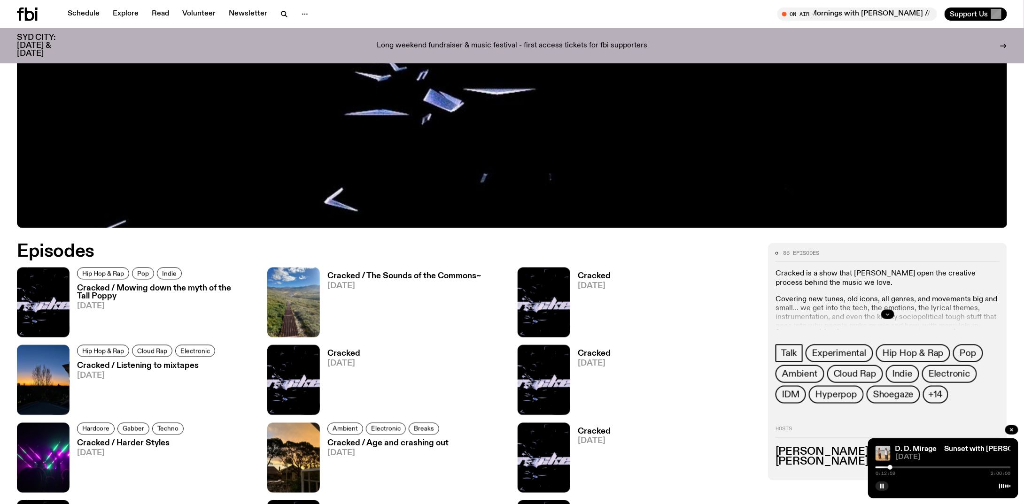
click at [890, 314] on icon "button" at bounding box center [888, 315] width 6 height 6
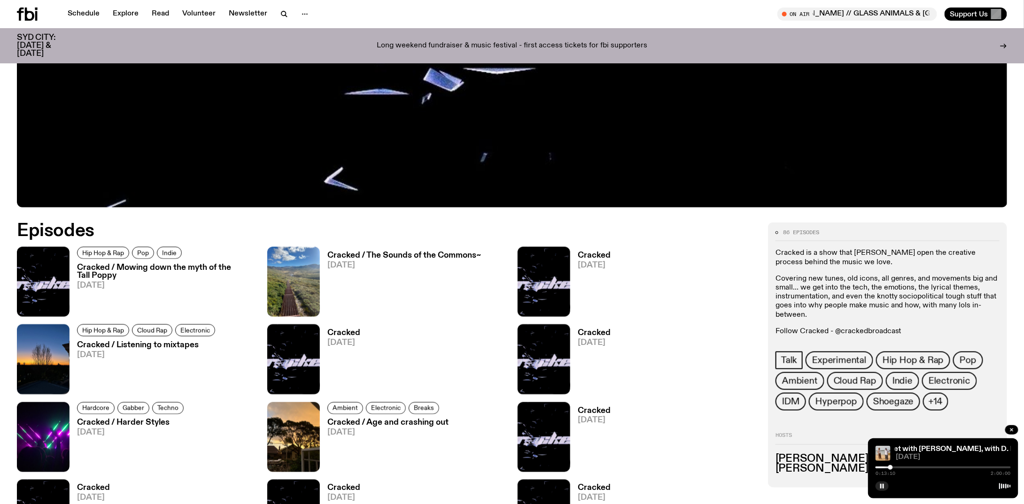
scroll to position [556, 0]
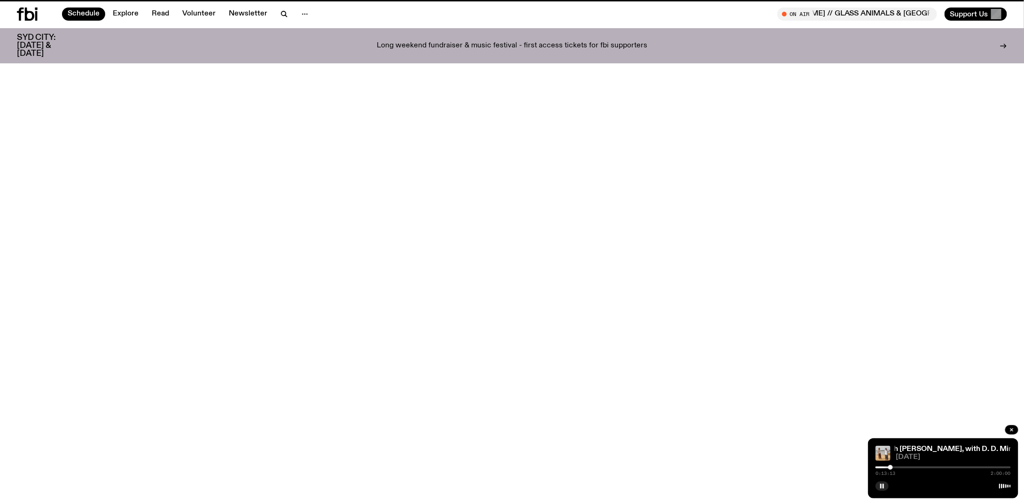
scroll to position [26, 0]
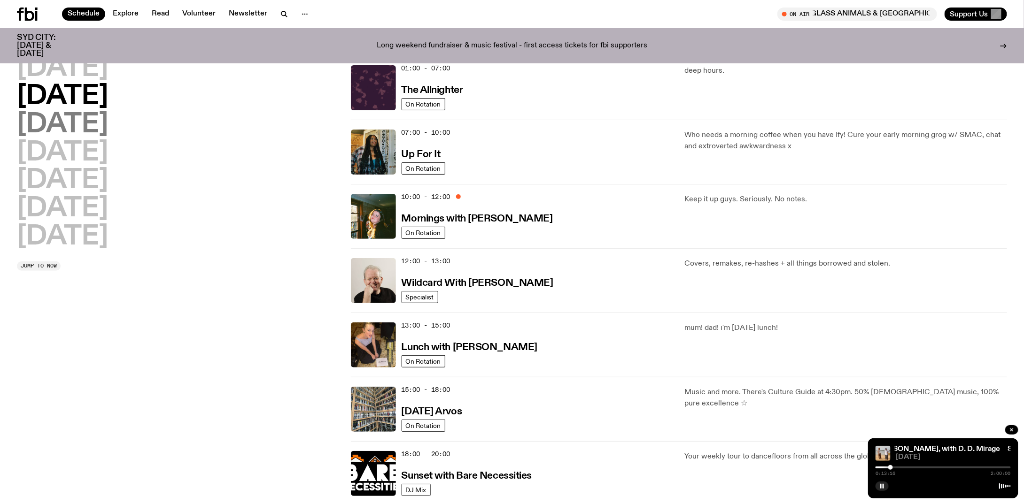
click at [98, 130] on h2 "[DATE]" at bounding box center [62, 125] width 91 height 26
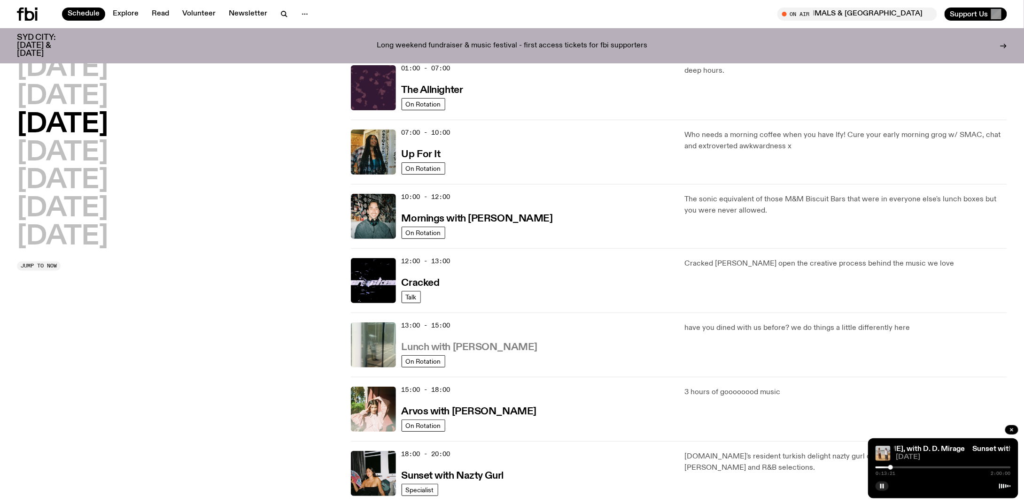
click at [513, 346] on h3 "Lunch with [PERSON_NAME]" at bounding box center [470, 348] width 136 height 10
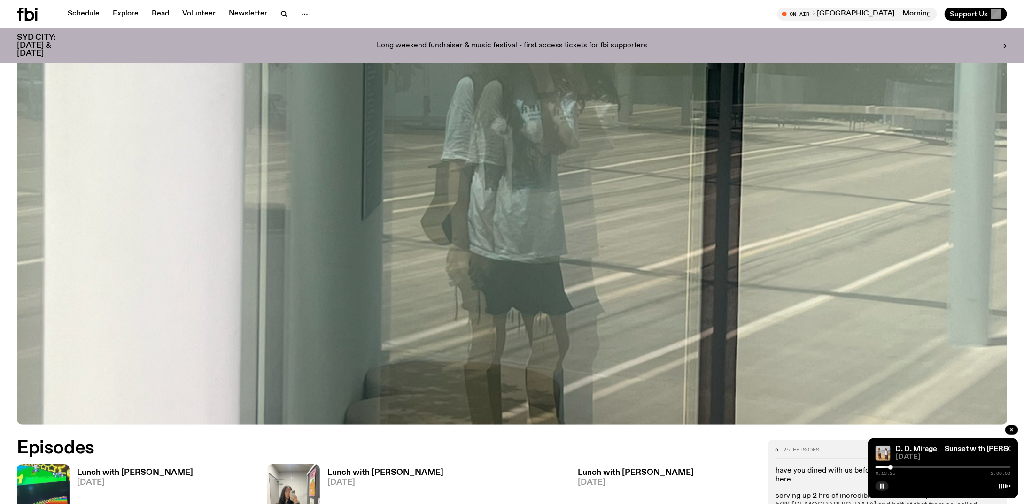
scroll to position [417, 0]
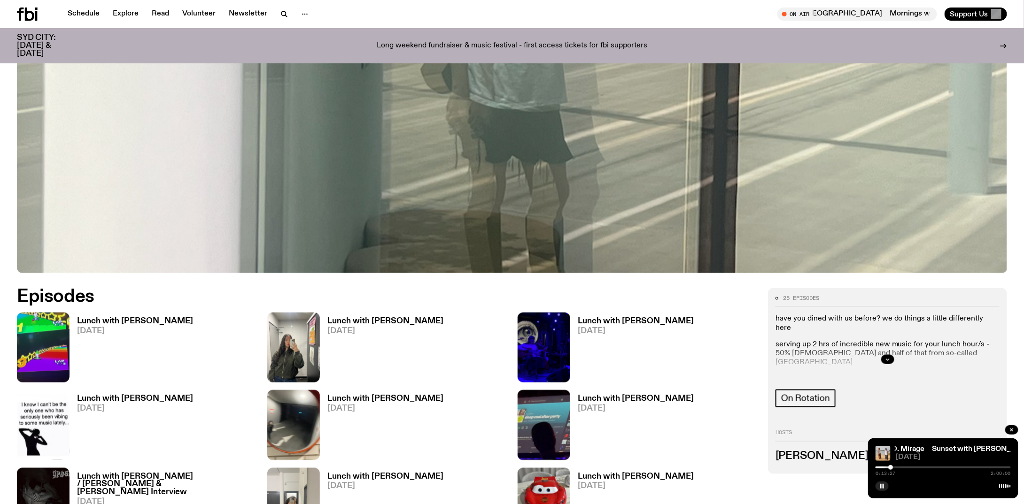
click at [843, 356] on div at bounding box center [887, 360] width 224 height 30
click at [885, 359] on icon "button" at bounding box center [888, 360] width 6 height 6
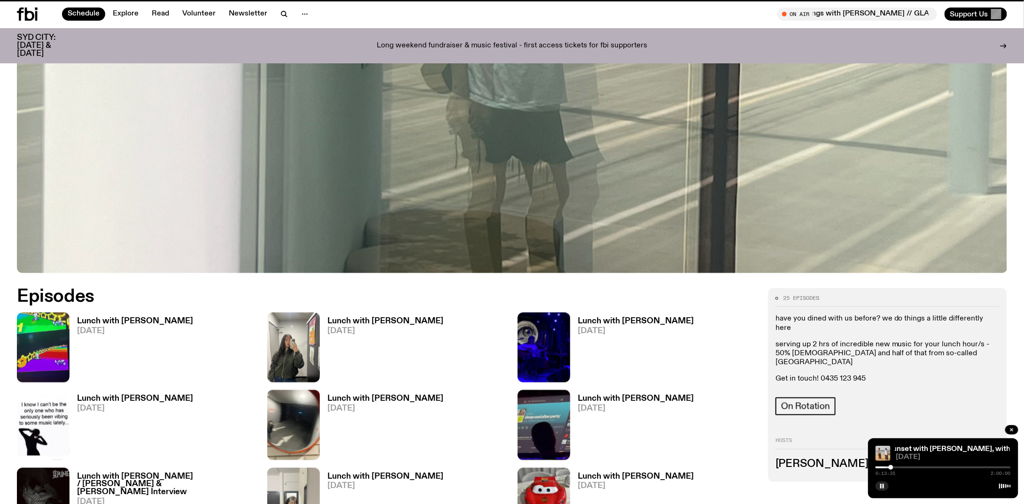
scroll to position [26, 0]
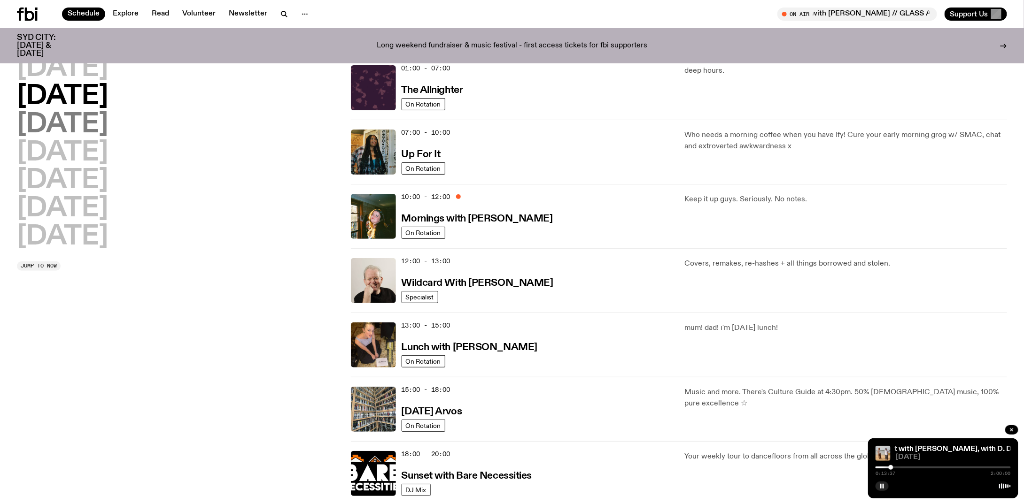
click at [84, 129] on h2 "[DATE]" at bounding box center [62, 125] width 91 height 26
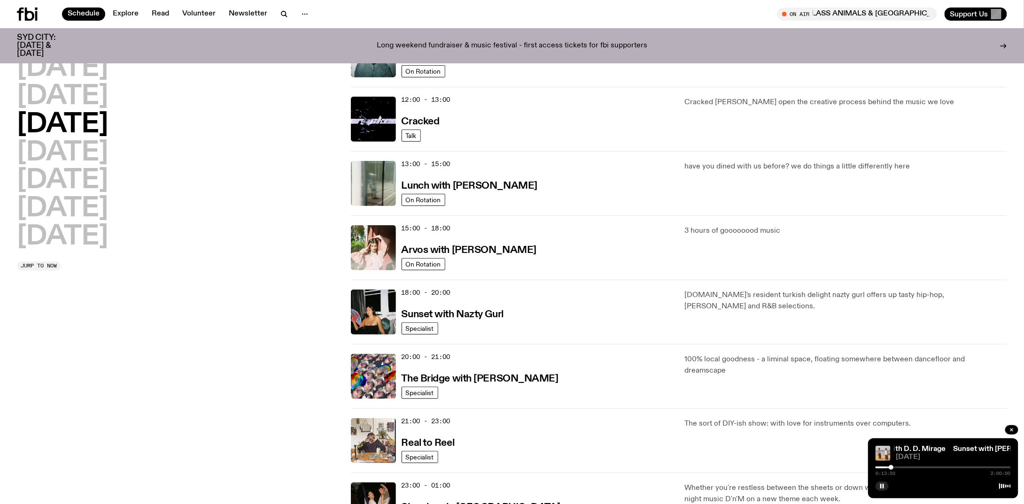
scroll to position [261, 0]
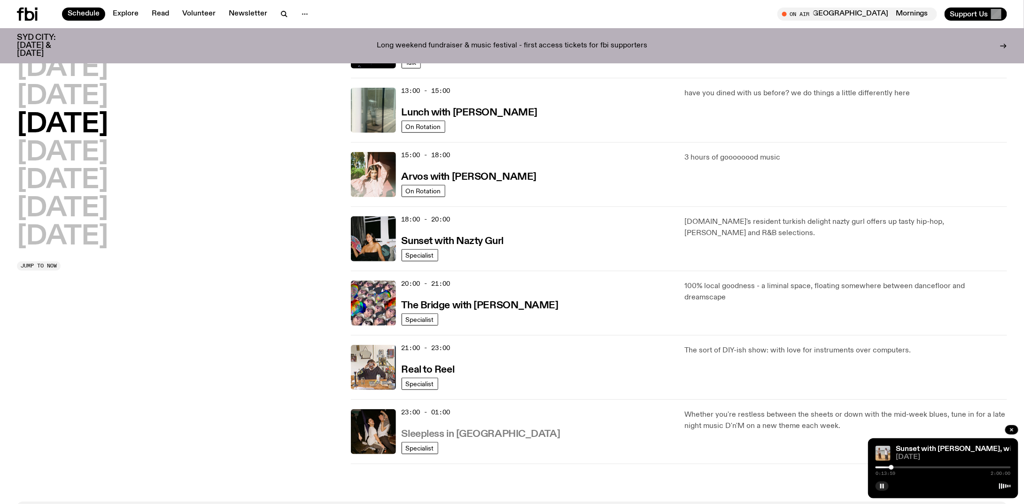
click at [472, 431] on h3 "Sleepless in [GEOGRAPHIC_DATA]" at bounding box center [481, 435] width 159 height 10
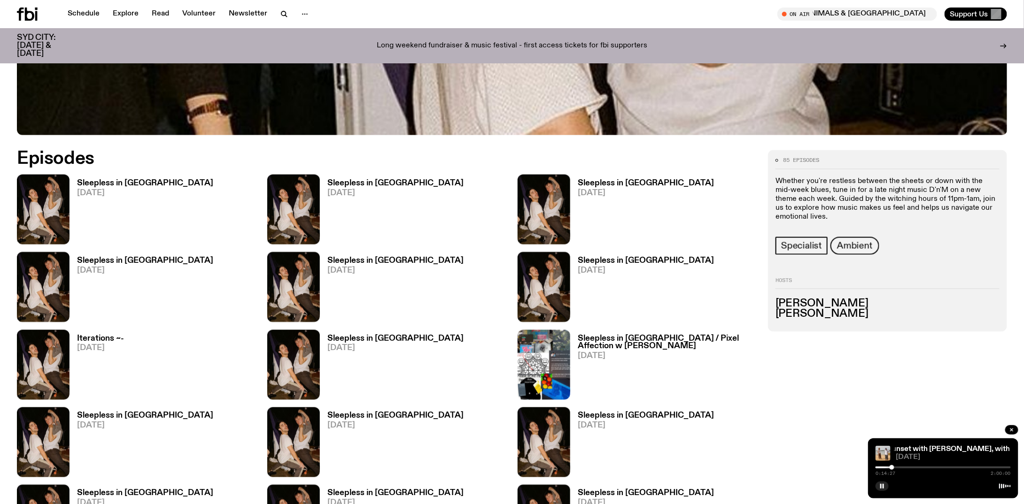
scroll to position [320, 0]
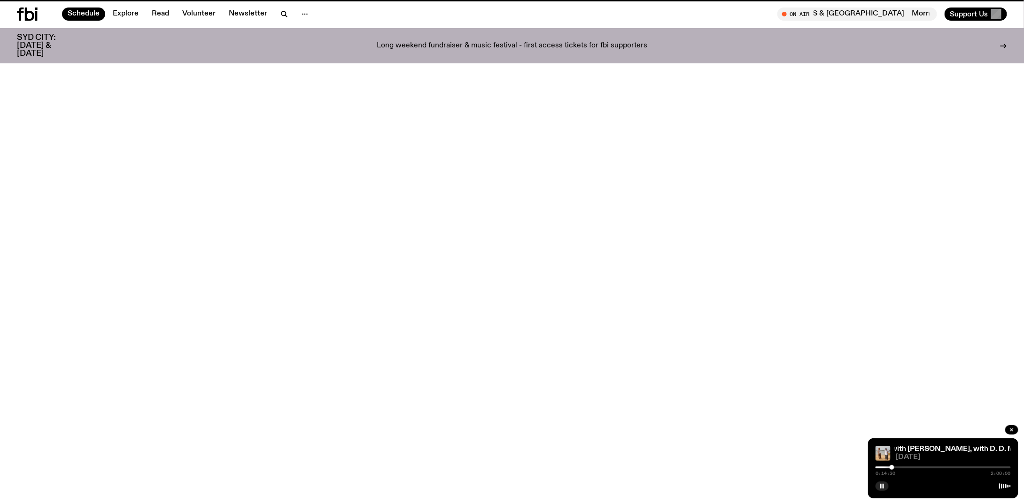
scroll to position [261, 0]
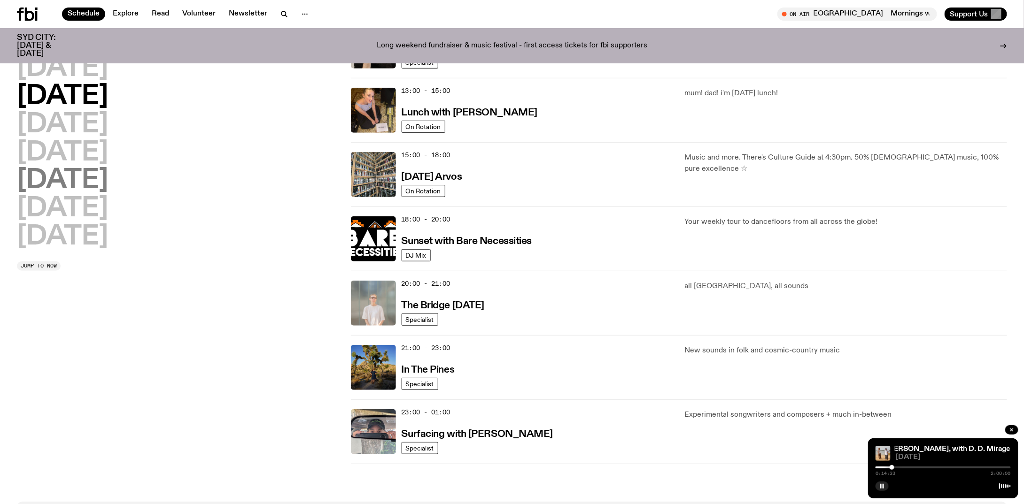
click at [44, 169] on h2 "[DATE]" at bounding box center [62, 181] width 91 height 26
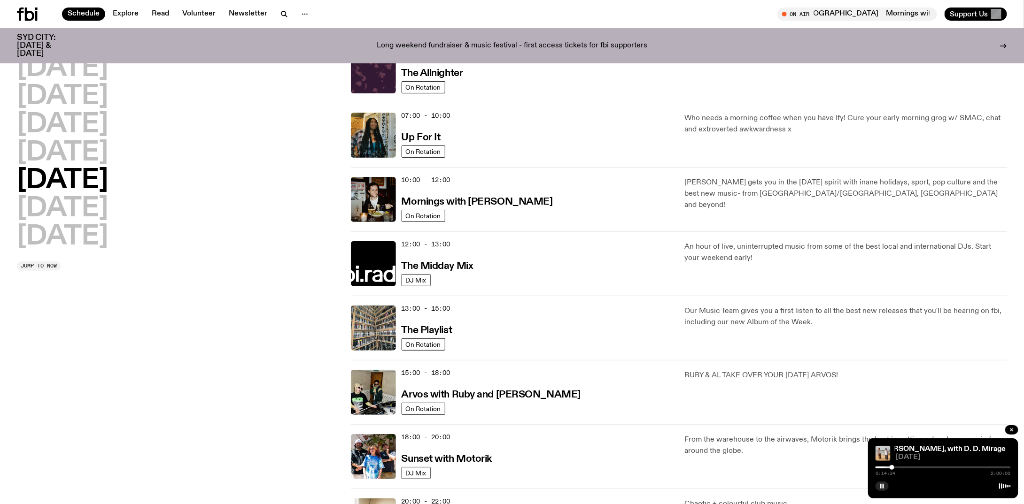
scroll to position [26, 0]
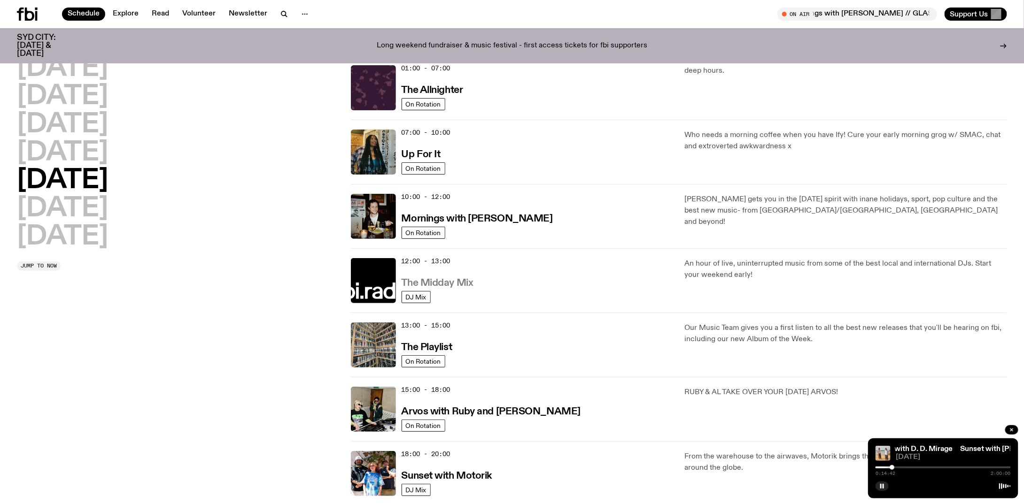
click at [465, 283] on h3 "The Midday Mix" at bounding box center [438, 284] width 72 height 10
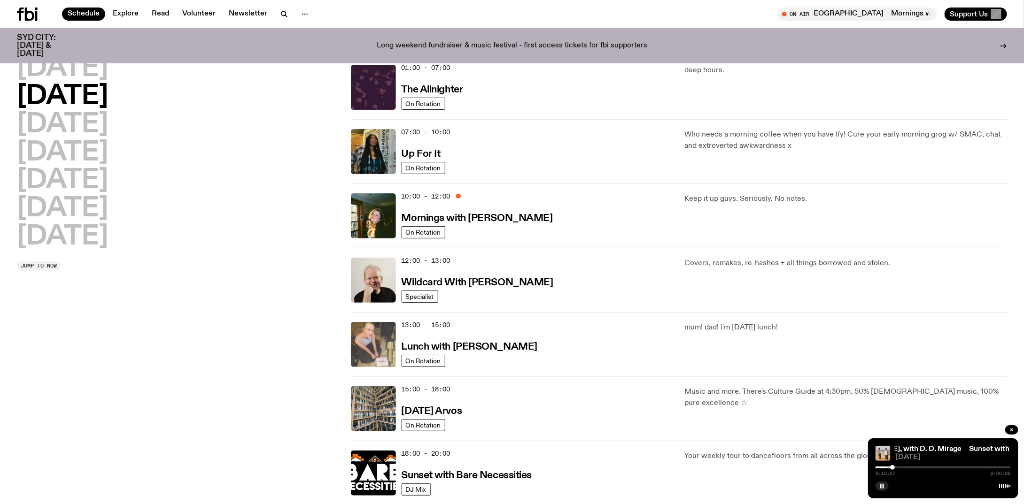
scroll to position [308, 0]
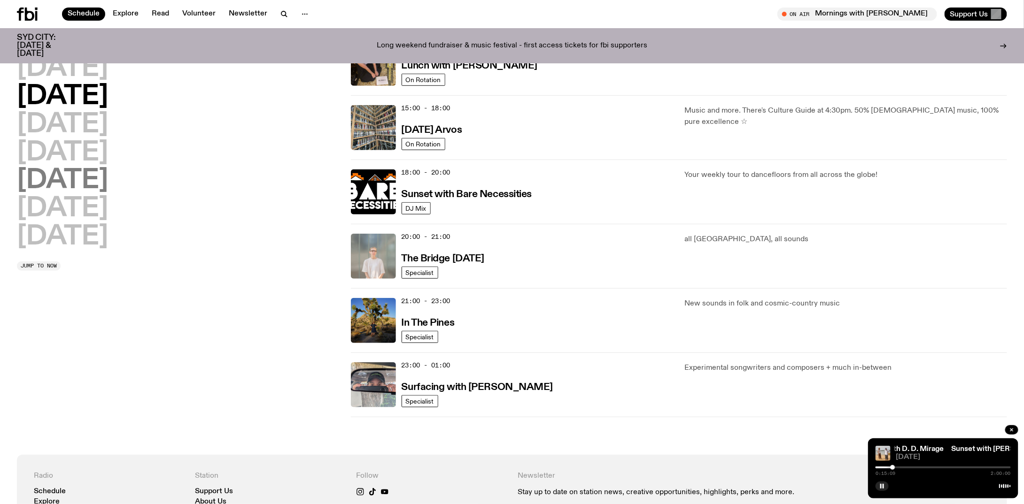
click at [70, 190] on h2 "[DATE]" at bounding box center [62, 181] width 91 height 26
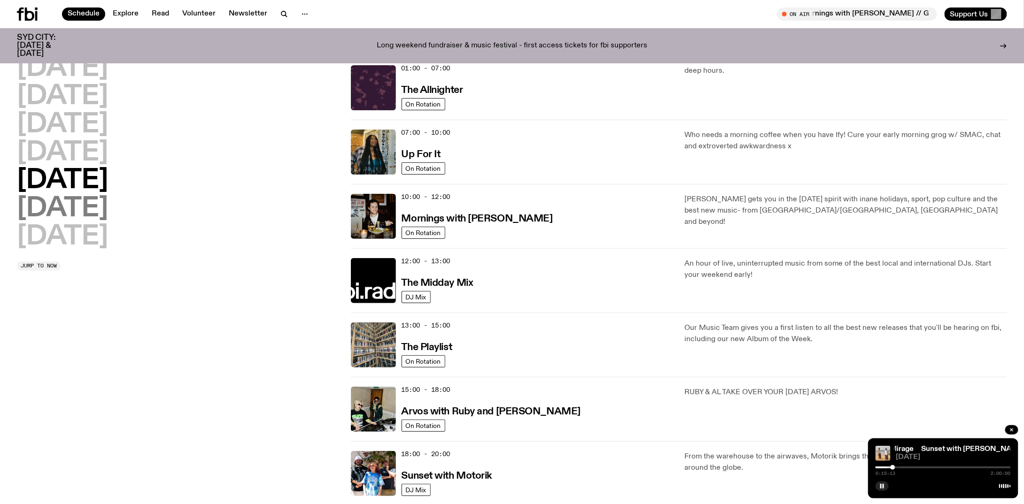
scroll to position [167, 0]
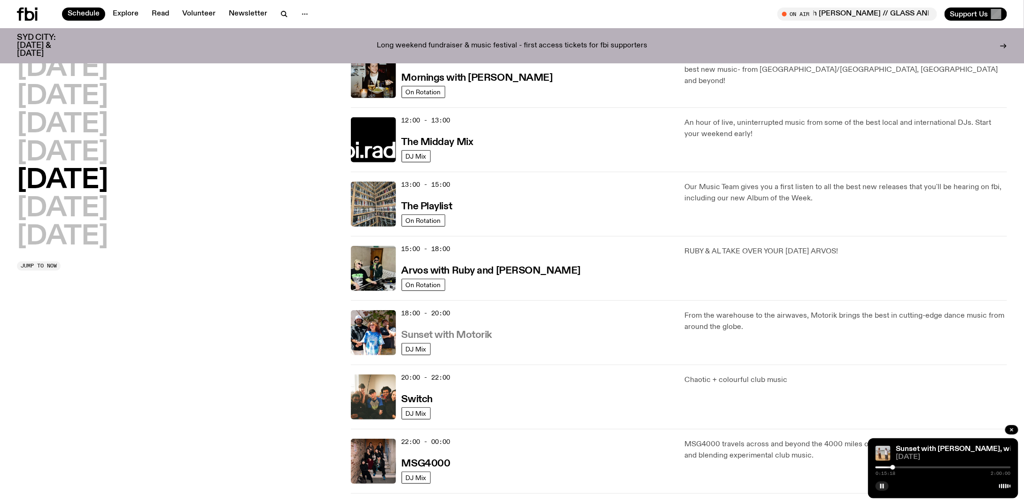
click at [484, 335] on h3 "Sunset with Motorik" at bounding box center [447, 336] width 91 height 10
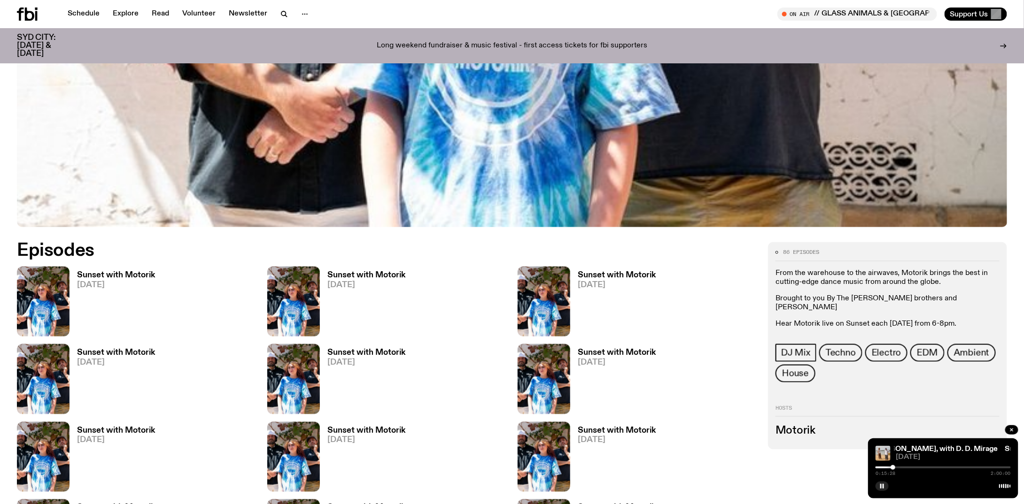
scroll to position [651, 0]
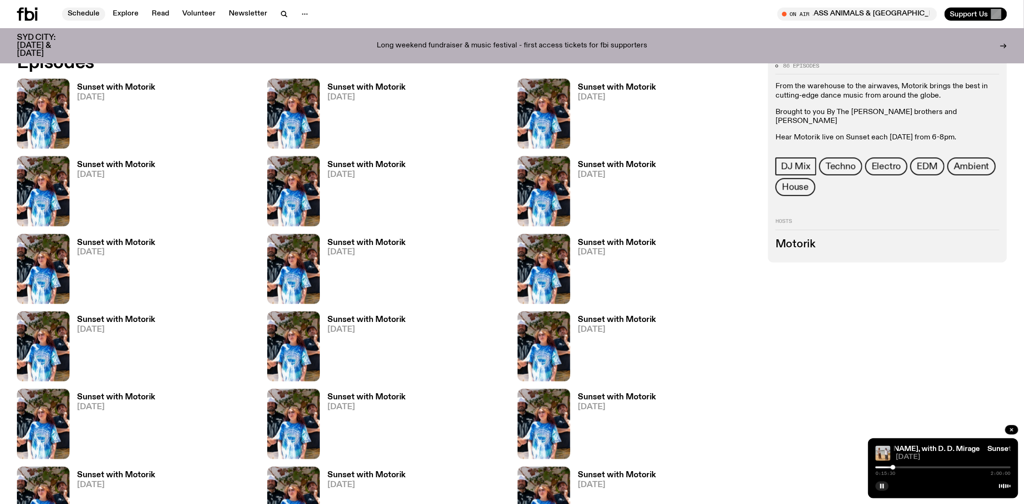
click at [80, 13] on link "Schedule" at bounding box center [83, 14] width 43 height 13
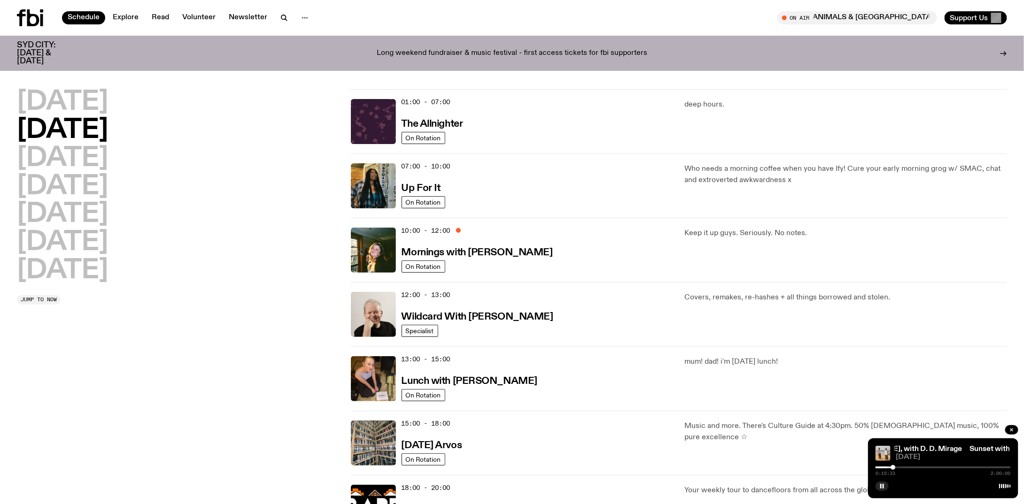
click at [136, 249] on div "[DATE] [DATE] [DATE] [DATE] [DATE] [DATE] [DATE]" at bounding box center [178, 186] width 323 height 195
click at [108, 247] on h2 "[DATE]" at bounding box center [62, 243] width 91 height 26
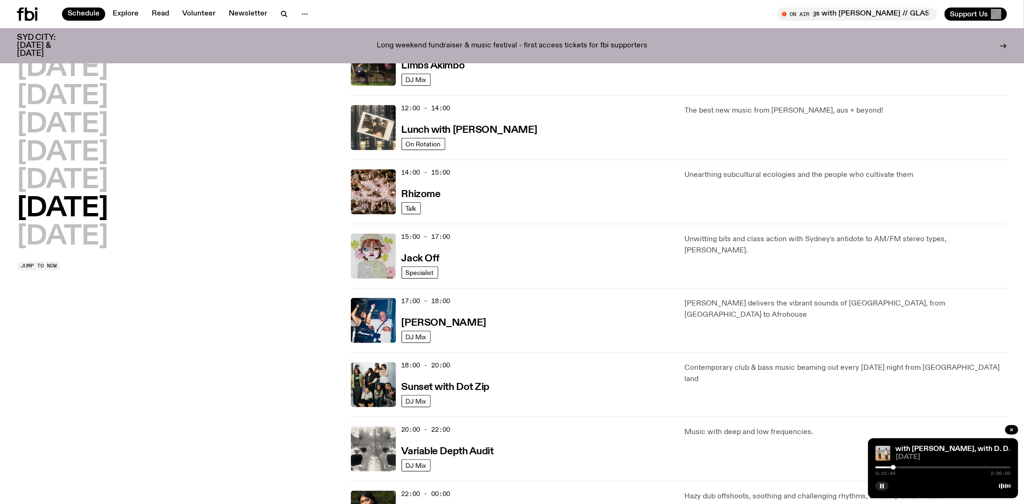
scroll to position [355, 0]
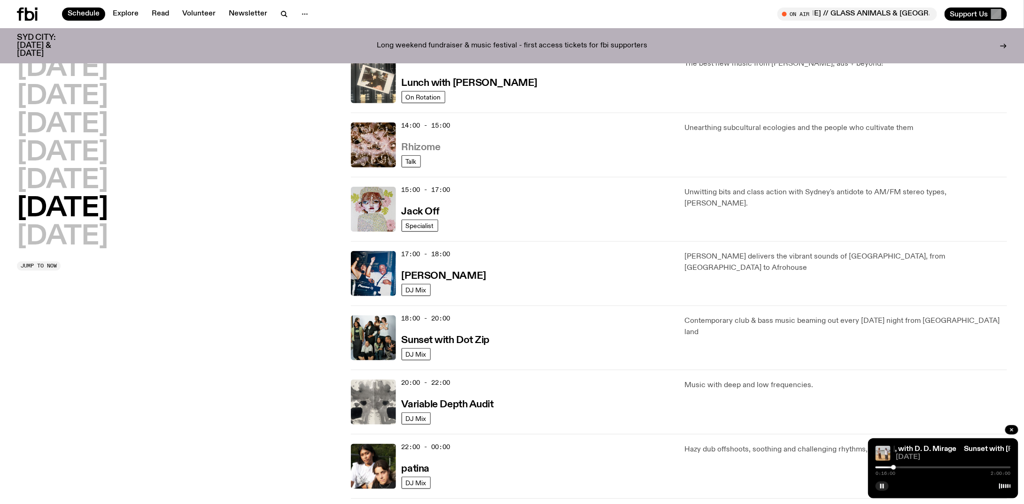
click at [419, 145] on h3 "Rhizome" at bounding box center [421, 148] width 39 height 10
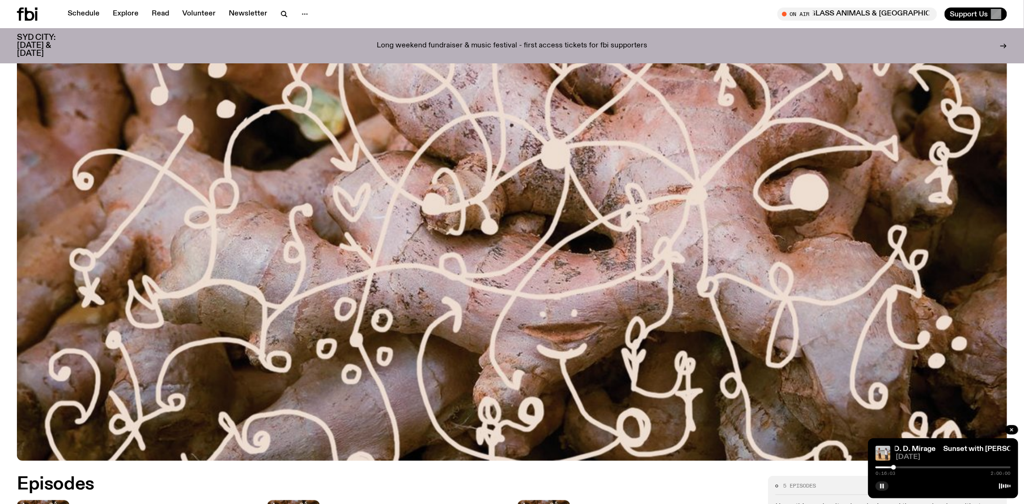
scroll to position [464, 0]
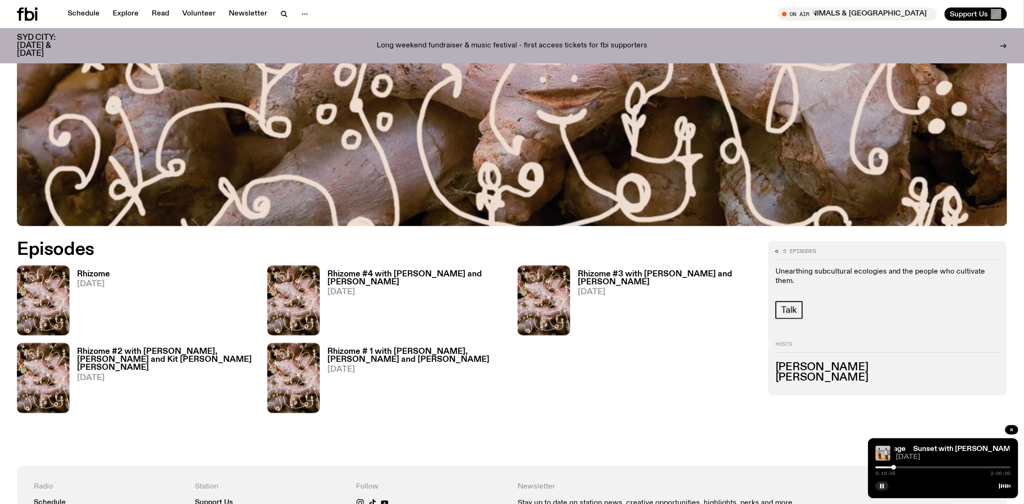
click at [28, 15] on icon at bounding box center [27, 14] width 21 height 13
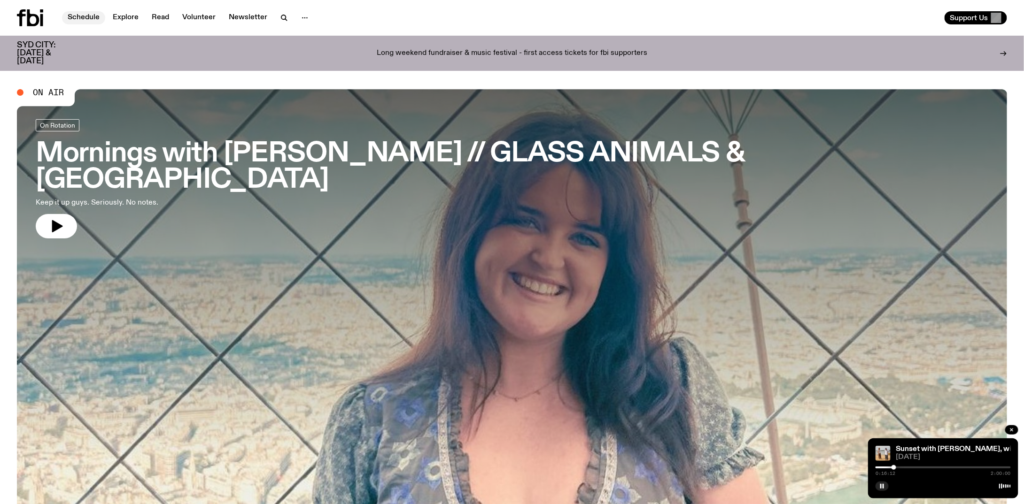
click at [80, 21] on link "Schedule" at bounding box center [83, 17] width 43 height 13
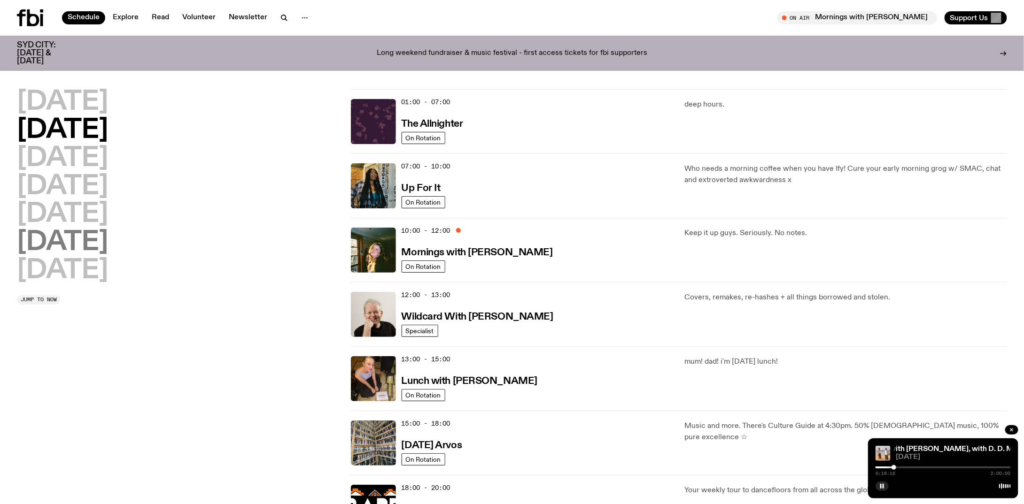
click at [108, 245] on h2 "[DATE]" at bounding box center [62, 243] width 91 height 26
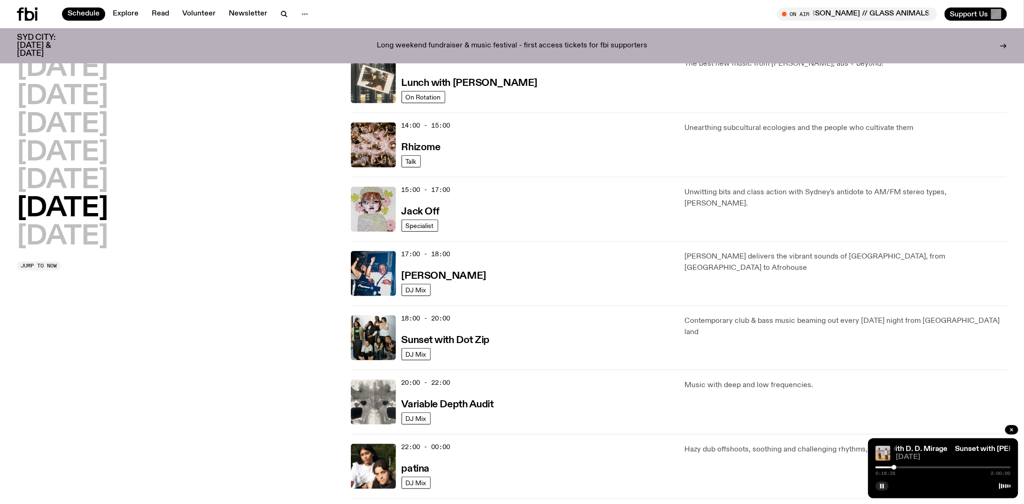
scroll to position [449, 0]
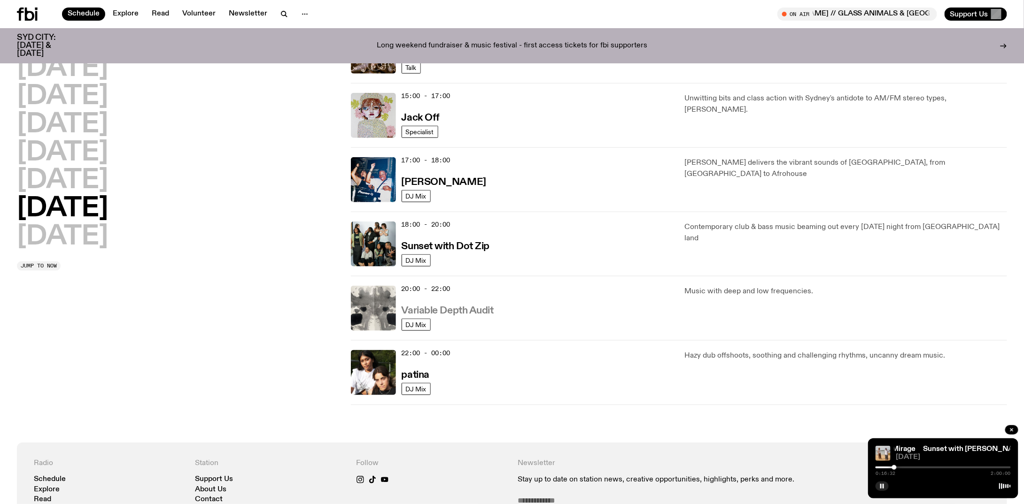
click at [467, 309] on h3 "Variable Depth Audit" at bounding box center [448, 311] width 92 height 10
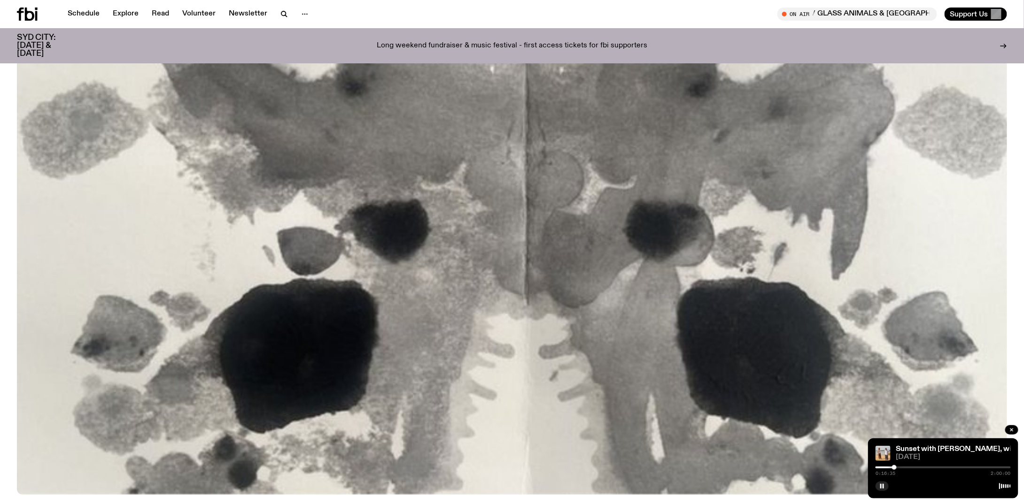
scroll to position [510, 0]
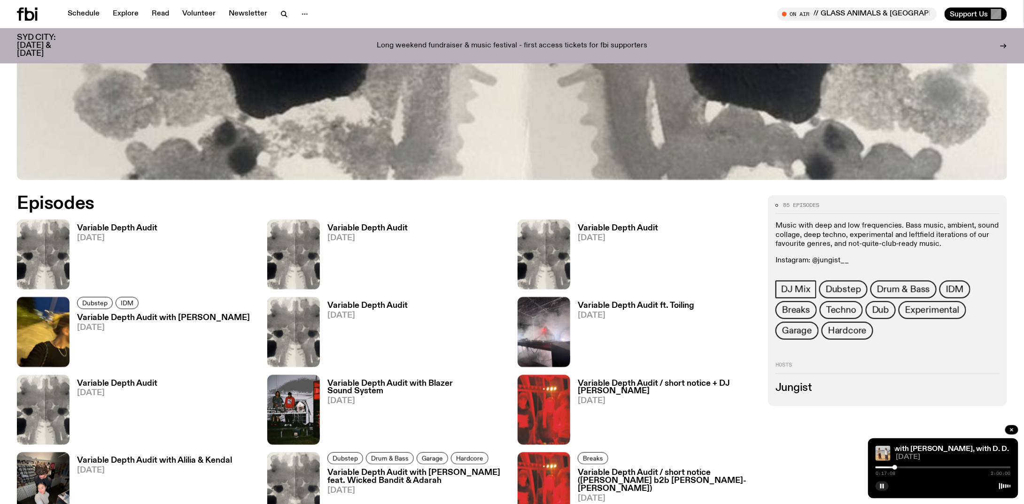
click at [897, 467] on div at bounding box center [942, 468] width 135 height 2
click at [902, 466] on div "0:18:58 2:00:00" at bounding box center [942, 470] width 135 height 11
click at [901, 466] on div "0:18:59 2:00:00" at bounding box center [942, 470] width 135 height 11
click at [903, 468] on div at bounding box center [942, 468] width 135 height 2
click at [907, 467] on div at bounding box center [942, 468] width 135 height 2
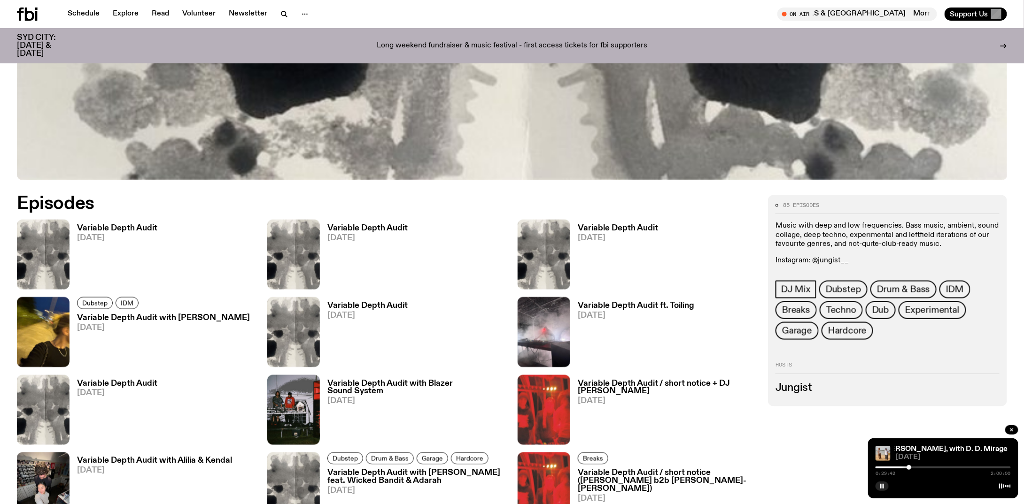
click at [913, 468] on div at bounding box center [942, 468] width 135 height 2
click at [919, 467] on div at bounding box center [942, 468] width 135 height 2
click at [922, 468] on div at bounding box center [942, 468] width 135 height 2
click at [926, 467] on div at bounding box center [942, 468] width 135 height 2
click at [930, 467] on div at bounding box center [942, 468] width 135 height 2
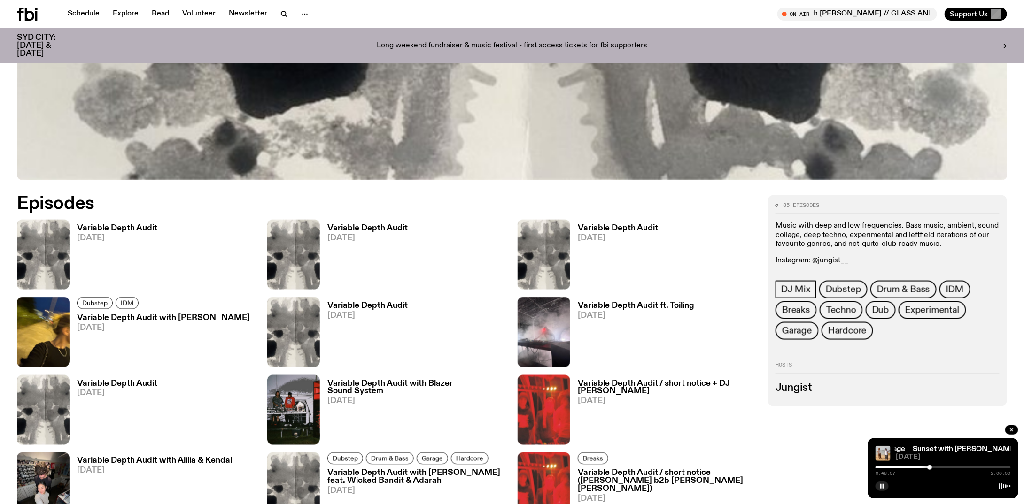
click at [935, 468] on div at bounding box center [942, 468] width 135 height 2
click at [937, 468] on div at bounding box center [942, 468] width 135 height 2
click at [940, 467] on div at bounding box center [942, 468] width 135 height 2
click at [945, 467] on div at bounding box center [942, 468] width 135 height 2
click at [950, 467] on div at bounding box center [942, 468] width 135 height 2
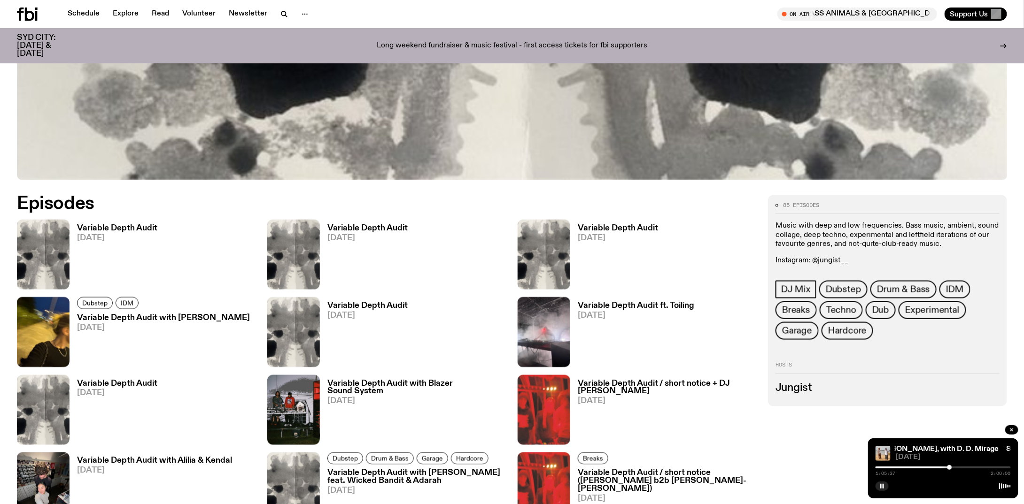
click at [953, 467] on div at bounding box center [942, 468] width 135 height 2
click at [957, 467] on div at bounding box center [942, 468] width 135 height 2
click at [960, 467] on div at bounding box center [942, 468] width 135 height 2
click at [965, 467] on div at bounding box center [942, 468] width 135 height 2
click at [968, 467] on div at bounding box center [942, 468] width 135 height 2
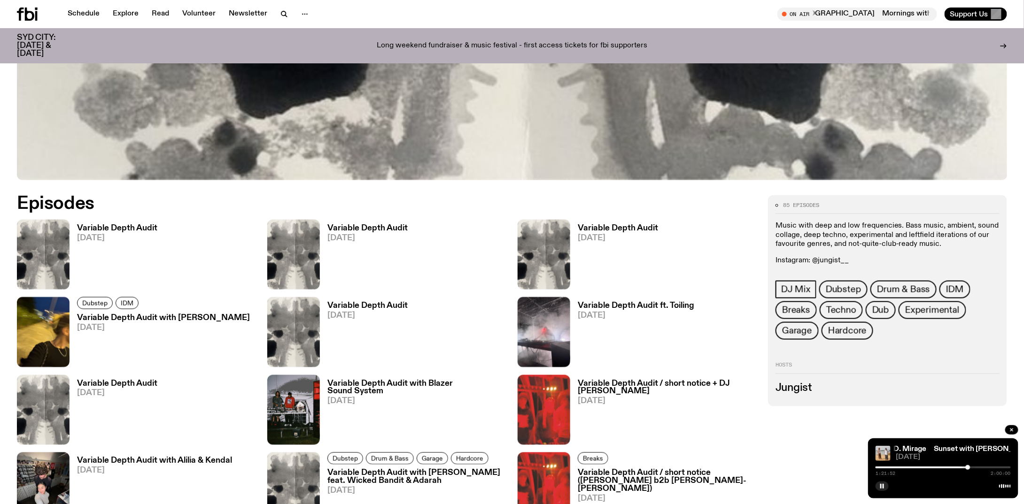
click at [970, 467] on div at bounding box center [968, 467] width 5 height 5
click at [972, 467] on div at bounding box center [942, 468] width 135 height 2
click at [974, 467] on div at bounding box center [971, 467] width 5 height 5
click at [975, 467] on div at bounding box center [974, 467] width 5 height 5
click at [976, 467] on div at bounding box center [975, 467] width 5 height 5
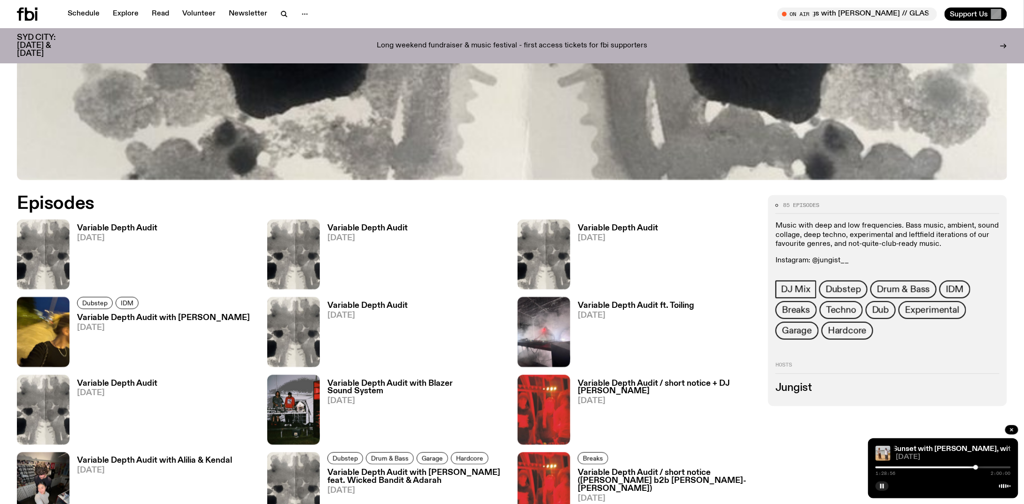
click at [977, 466] on div at bounding box center [975, 467] width 5 height 5
click at [979, 466] on div at bounding box center [978, 467] width 5 height 5
click at [979, 467] on div at bounding box center [978, 467] width 5 height 5
click at [981, 466] on div at bounding box center [980, 467] width 5 height 5
click at [983, 467] on div at bounding box center [981, 467] width 5 height 5
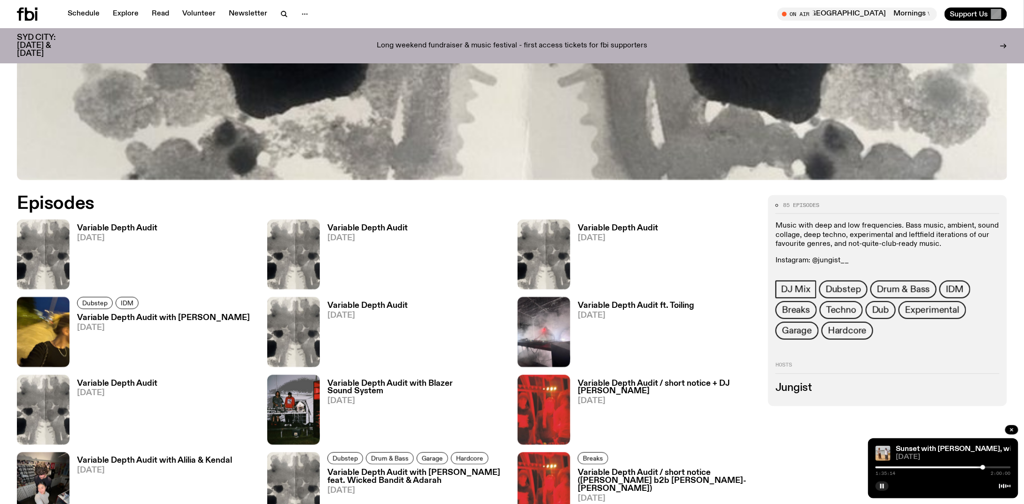
click at [984, 466] on div at bounding box center [983, 467] width 5 height 5
click at [986, 467] on div at bounding box center [984, 467] width 5 height 5
click at [988, 467] on div at bounding box center [986, 467] width 5 height 5
click at [987, 467] on div at bounding box center [986, 467] width 5 height 5
click at [937, 451] on link "Sunset with [PERSON_NAME], with D. D. Mirage" at bounding box center [956, 450] width 166 height 8
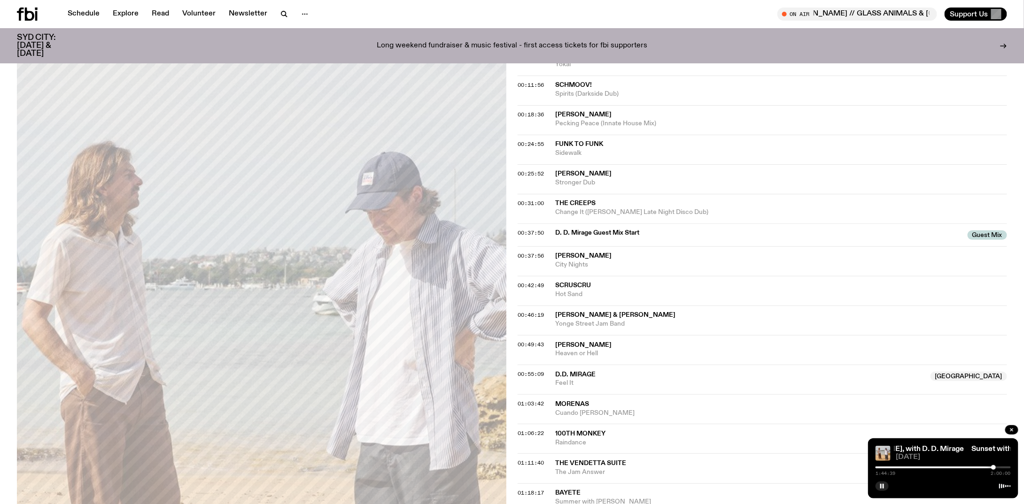
scroll to position [556, 0]
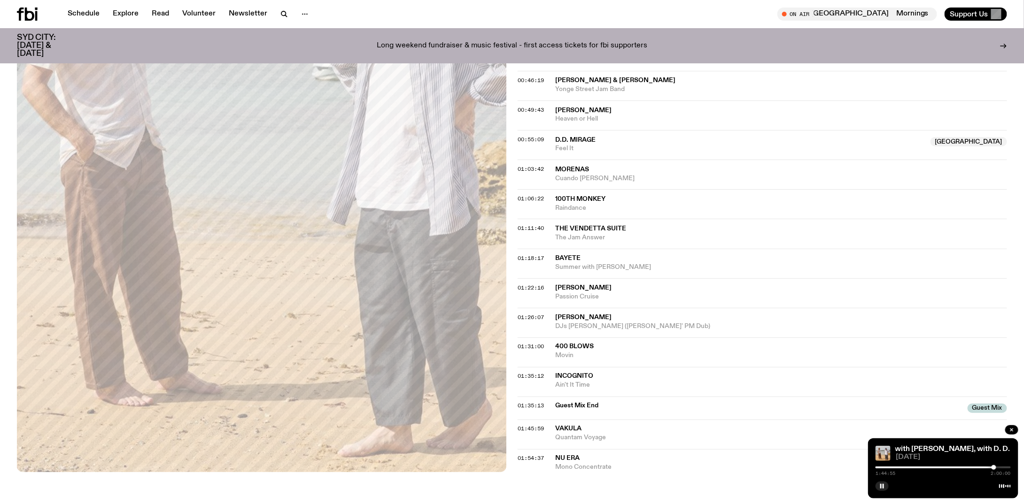
click at [997, 468] on div at bounding box center [942, 468] width 135 height 2
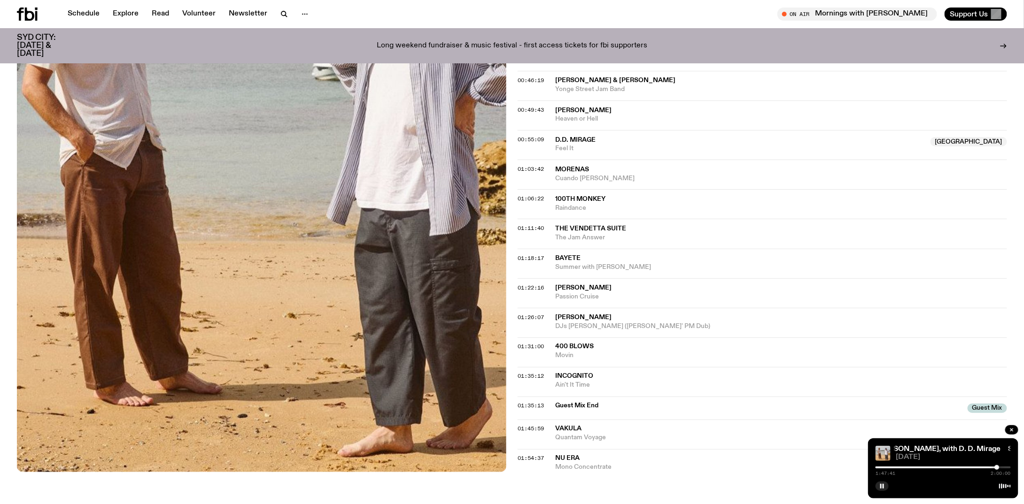
click at [1004, 467] on div at bounding box center [942, 468] width 135 height 2
click at [1005, 465] on div "1:47:41 2:00:00" at bounding box center [942, 470] width 135 height 11
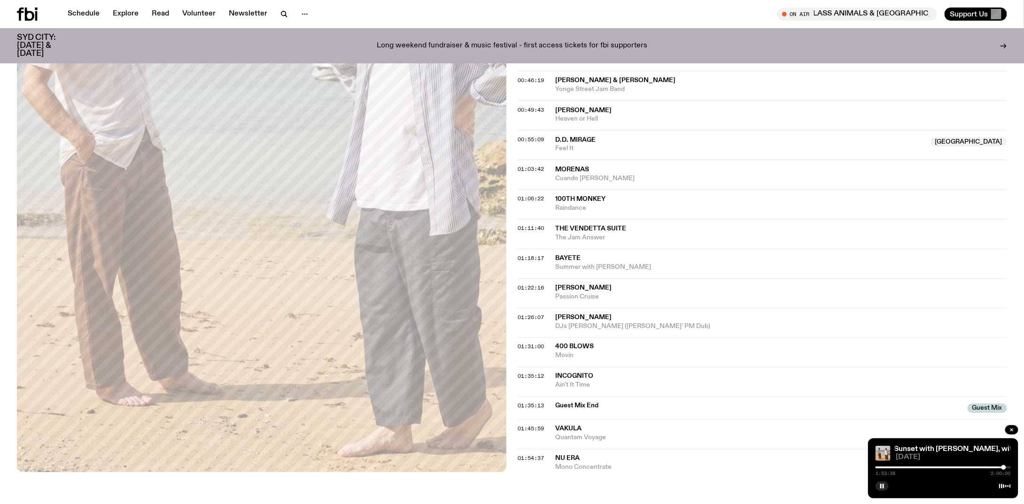
click at [1007, 467] on div at bounding box center [942, 468] width 135 height 2
click at [1005, 485] on icon at bounding box center [1005, 487] width 12 height 8
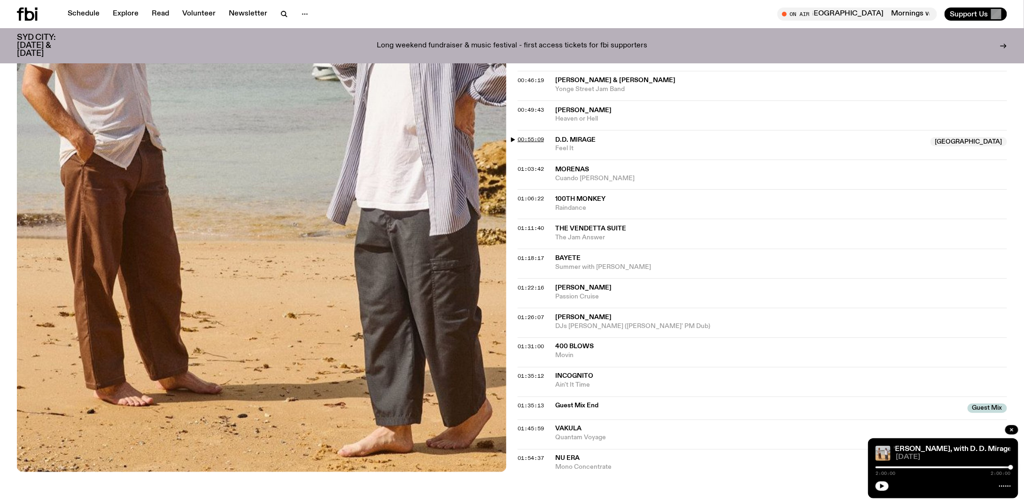
click at [533, 136] on span "00:55:09" at bounding box center [531, 140] width 26 height 8
click at [512, 135] on div "Aired on [DATE] 6:00pm DJ Mix Deep boogie mechanics. Tracklist More Episodes Tr…" at bounding box center [512, 71] width 1024 height 892
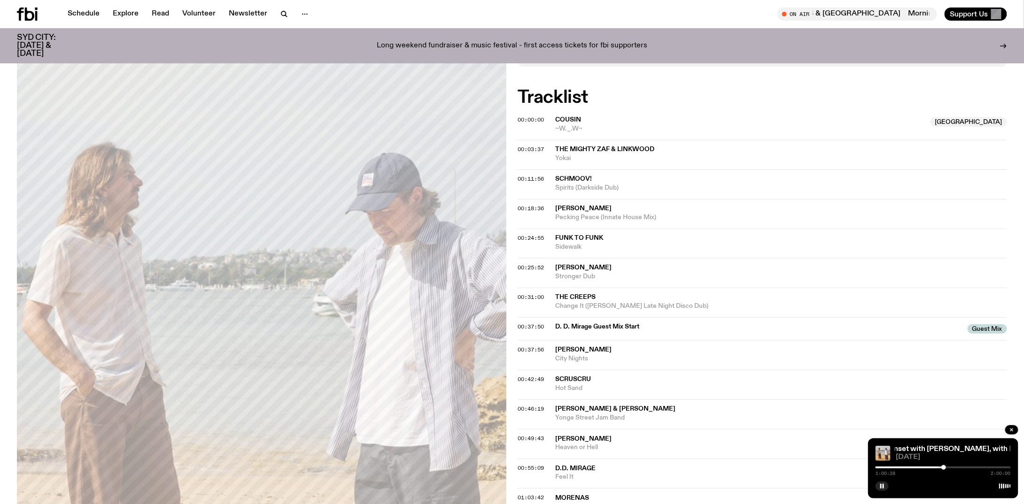
scroll to position [221, 0]
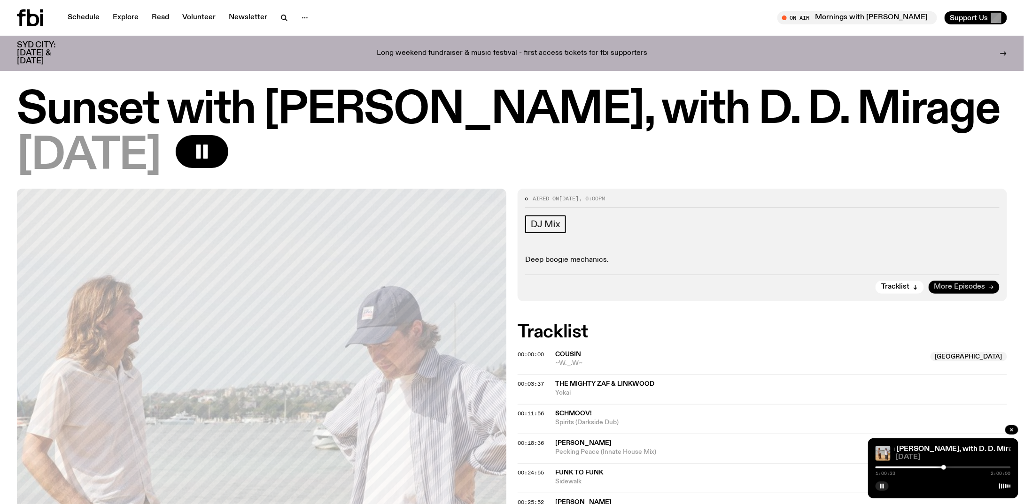
click at [972, 286] on span "More Episodes" at bounding box center [959, 287] width 51 height 7
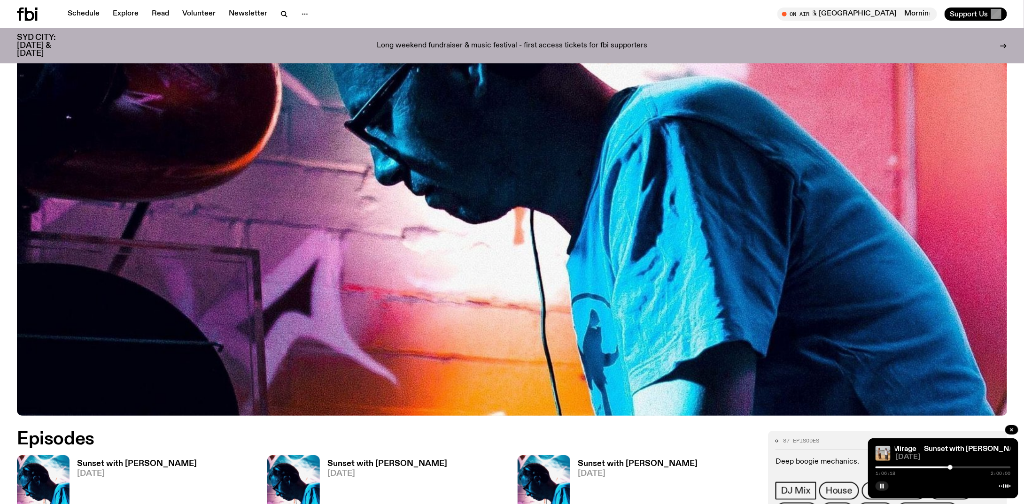
scroll to position [556, 0]
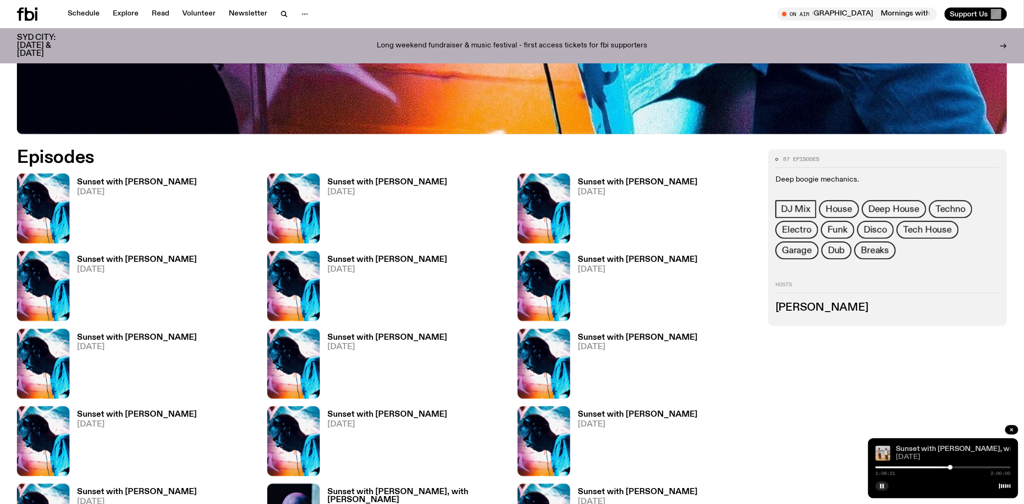
click at [934, 446] on link "Sunset with [PERSON_NAME], with D. D. Mirage" at bounding box center [979, 450] width 166 height 8
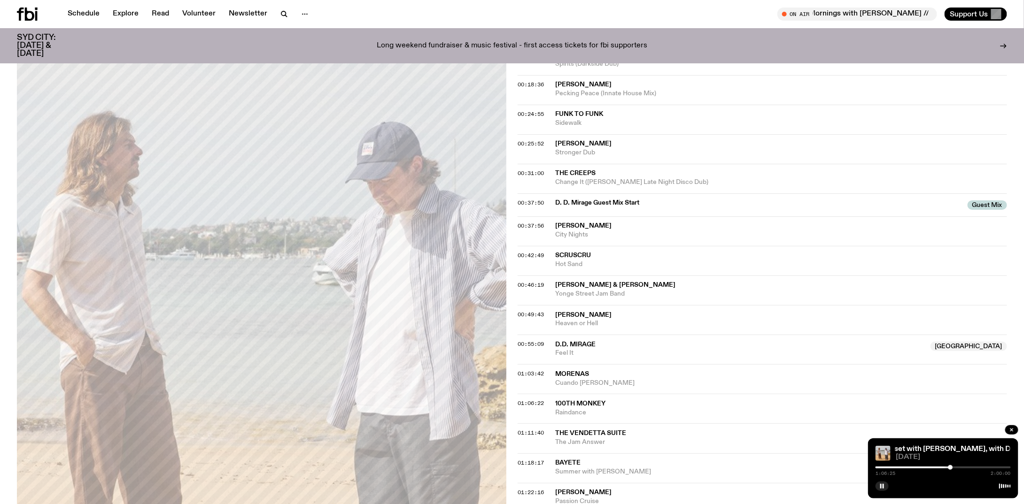
scroll to position [415, 0]
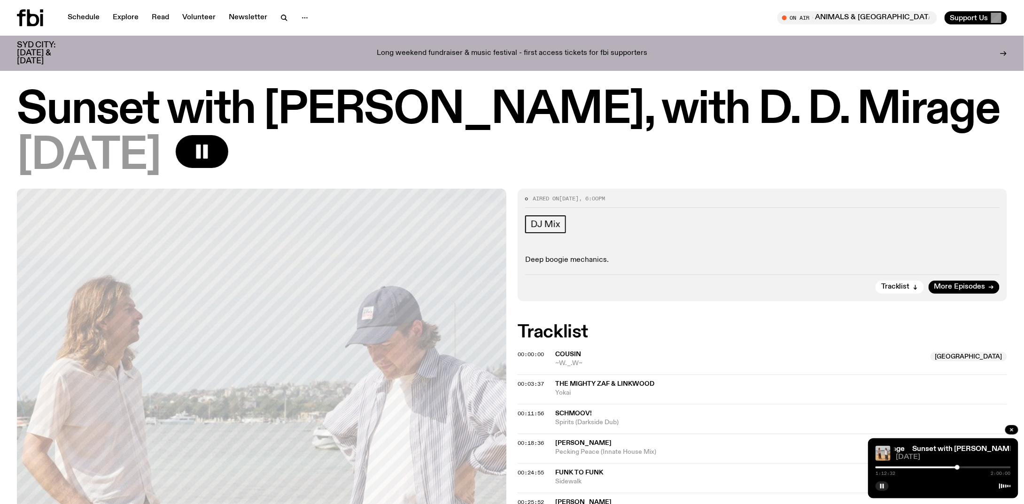
click at [1002, 50] on icon at bounding box center [1003, 54] width 8 height 8
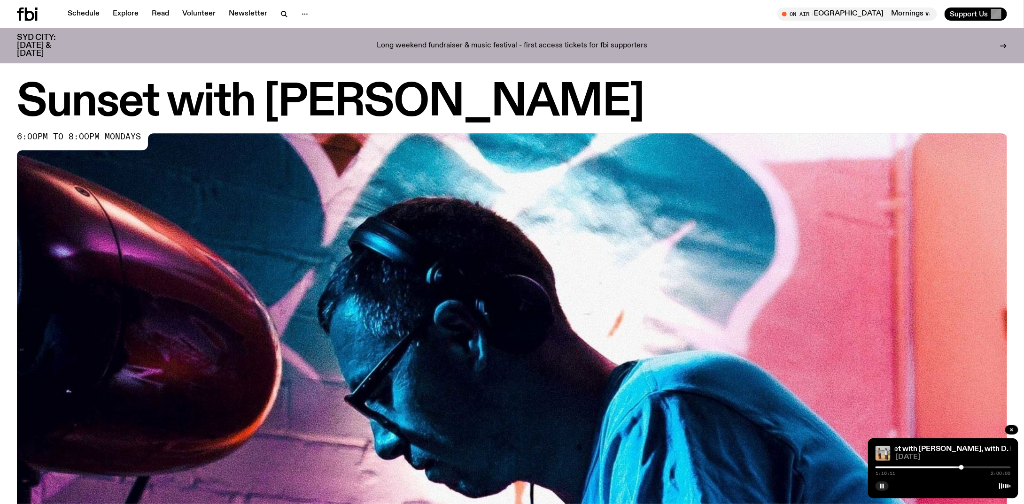
scroll to position [549, 0]
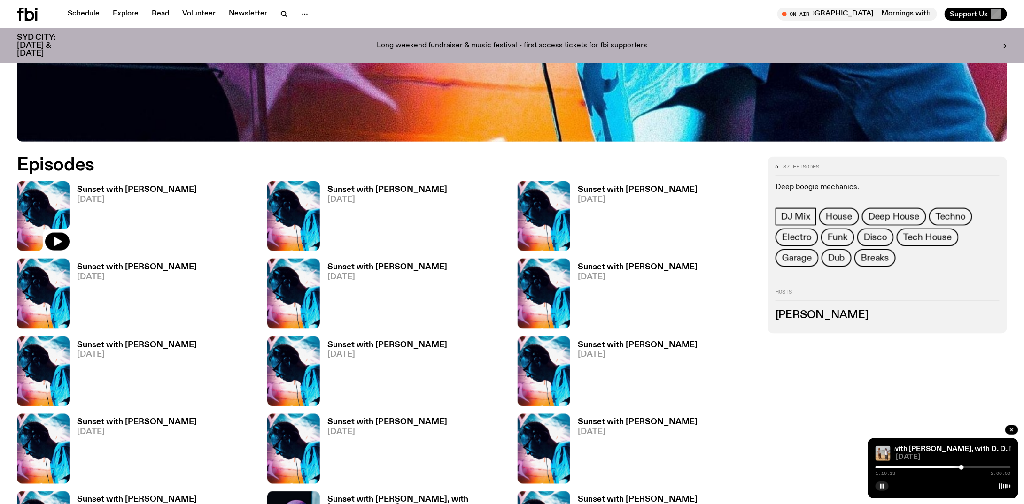
click at [46, 227] on img at bounding box center [43, 216] width 53 height 70
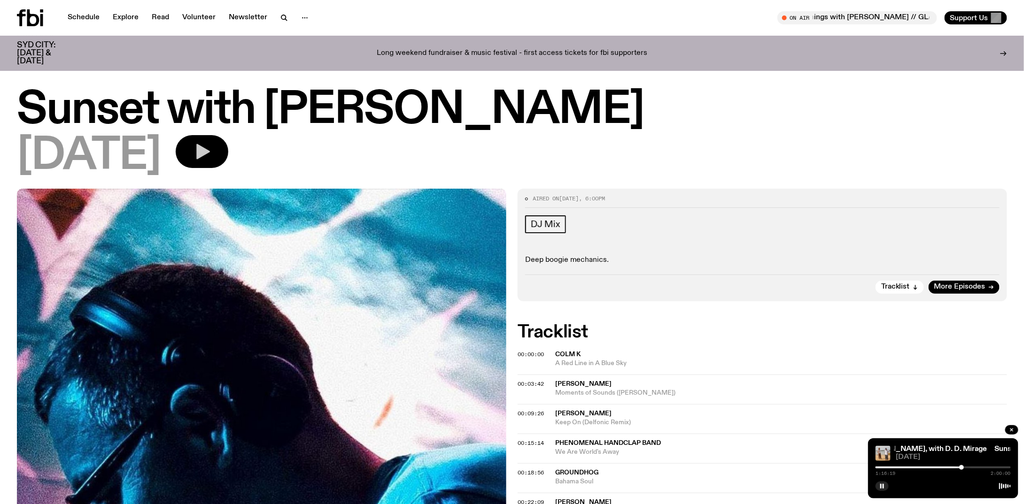
click at [228, 150] on button "button" at bounding box center [202, 151] width 53 height 33
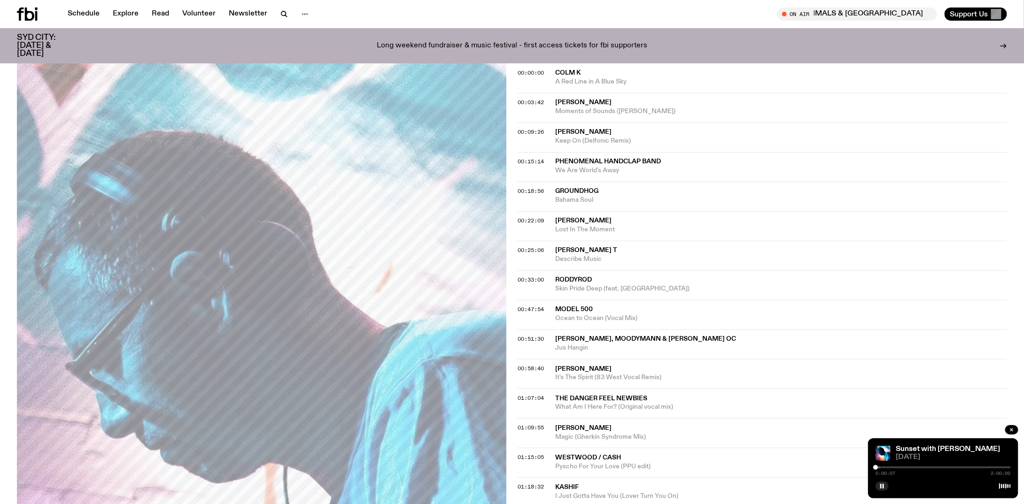
scroll to position [227, 0]
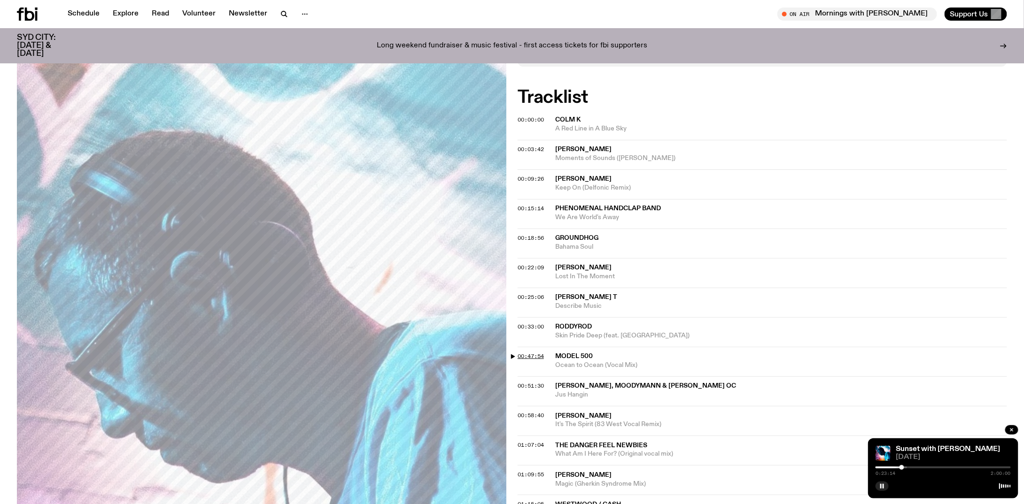
click at [539, 354] on span "00:47:54" at bounding box center [531, 357] width 26 height 8
click at [540, 383] on span "00:51:30" at bounding box center [531, 386] width 26 height 8
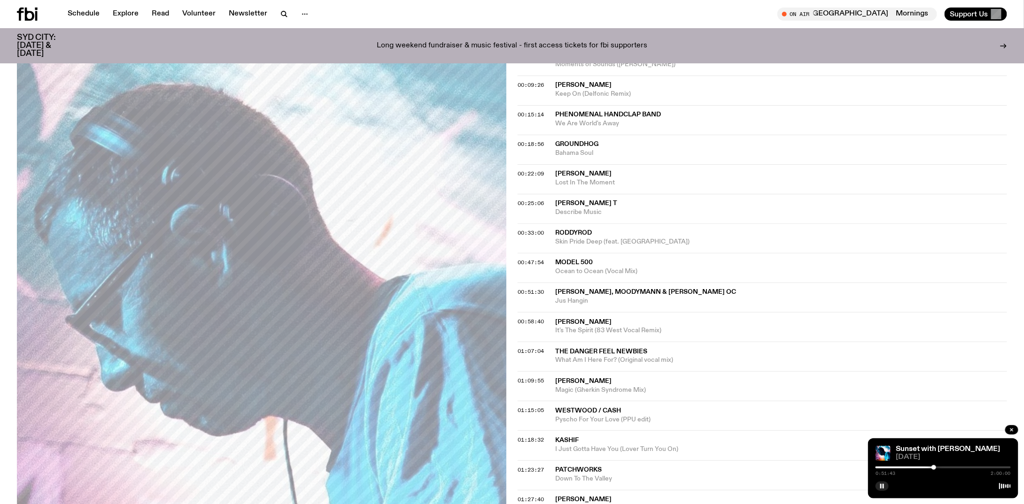
click at [936, 468] on div at bounding box center [933, 467] width 5 height 5
click at [937, 468] on div at bounding box center [935, 467] width 5 height 5
click at [939, 468] on div at bounding box center [937, 467] width 5 height 5
click at [942, 467] on div at bounding box center [939, 467] width 5 height 5
click at [529, 377] on span "01:09:55" at bounding box center [531, 381] width 26 height 8
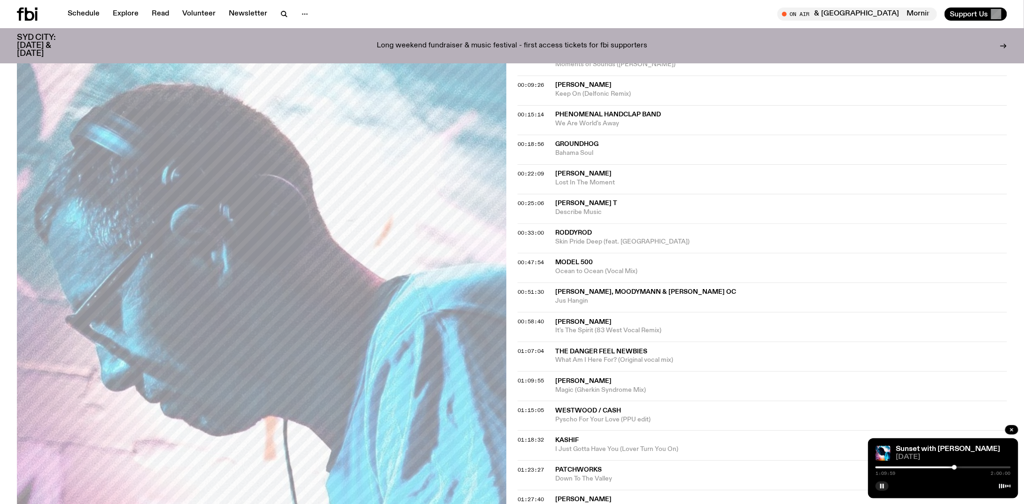
click at [957, 468] on div at bounding box center [942, 468] width 135 height 2
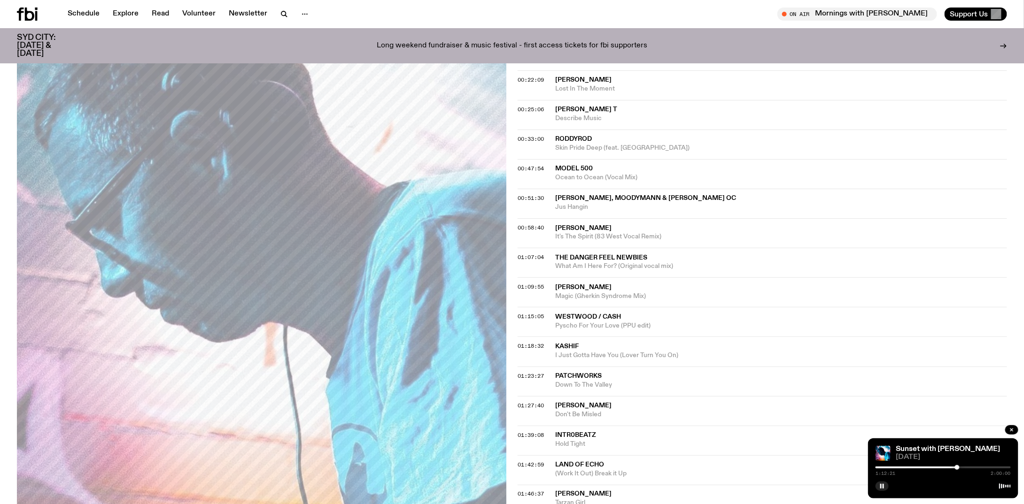
scroll to position [509, 0]
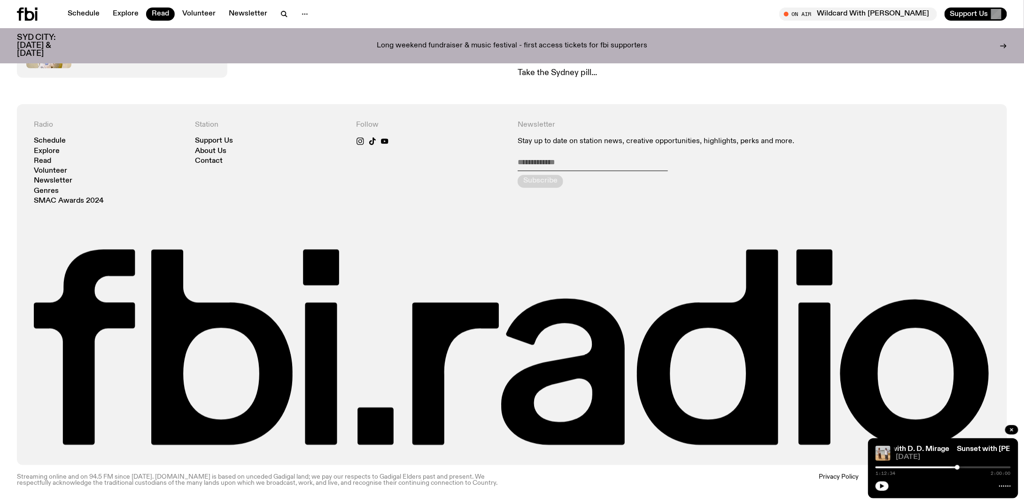
scroll to position [559, 0]
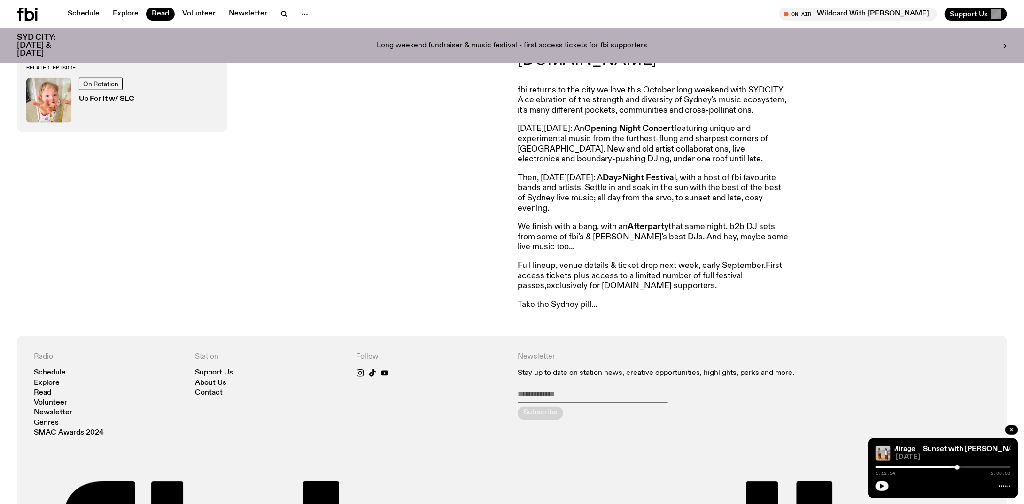
click at [627, 290] on link "exclusively for fbi.radio supporters." at bounding box center [631, 286] width 170 height 8
click at [564, 401] on input "email" at bounding box center [593, 396] width 150 height 13
type input "**********"
click at [547, 410] on div "submit" at bounding box center [541, 413] width 46 height 13
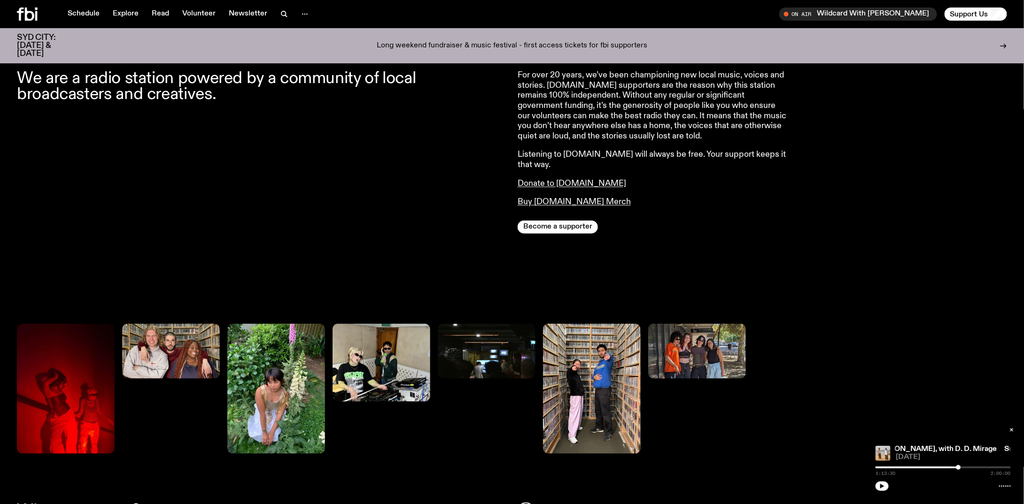
scroll to position [274, 0]
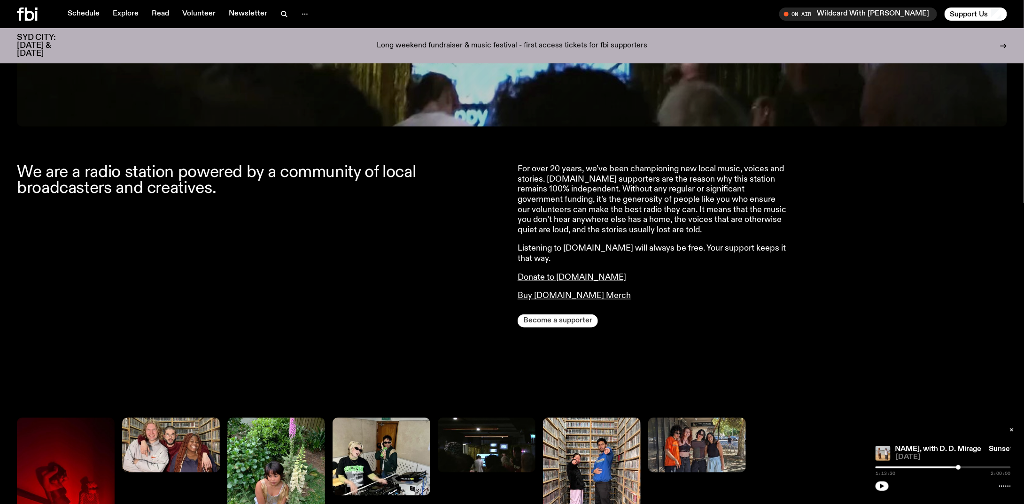
click at [576, 315] on button "Become a supporter" at bounding box center [558, 321] width 80 height 13
